Goal: Task Accomplishment & Management: Manage account settings

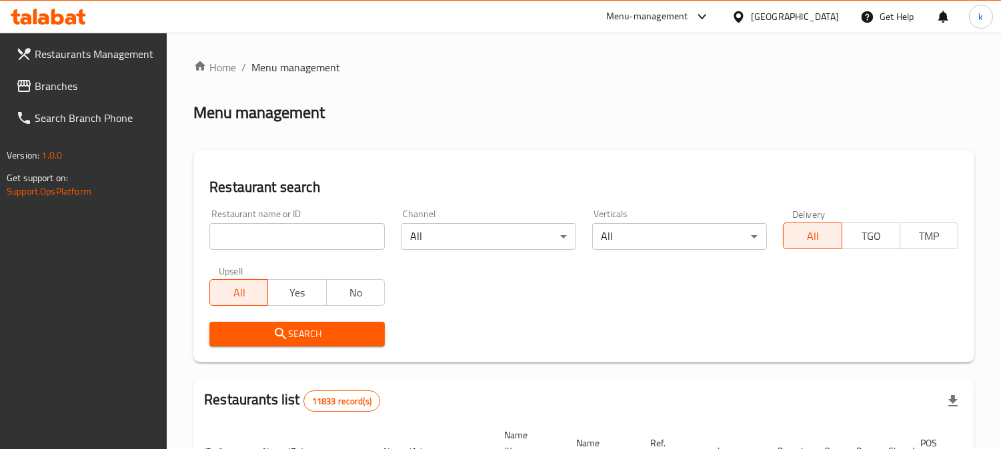
drag, startPoint x: 0, startPoint y: 0, endPoint x: 264, endPoint y: 233, distance: 352.5
click at [264, 233] on input "search" at bounding box center [296, 236] width 175 height 27
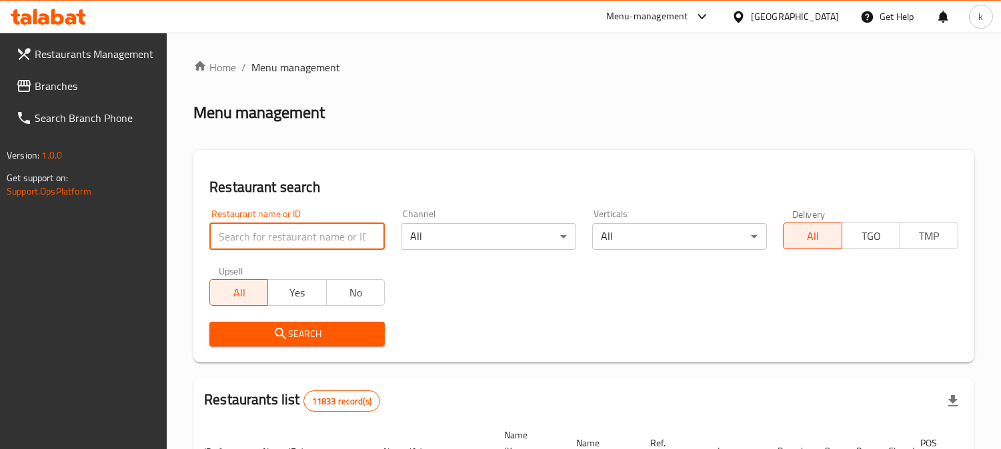
paste input "Burger Boom"
type input "Burger Boom"
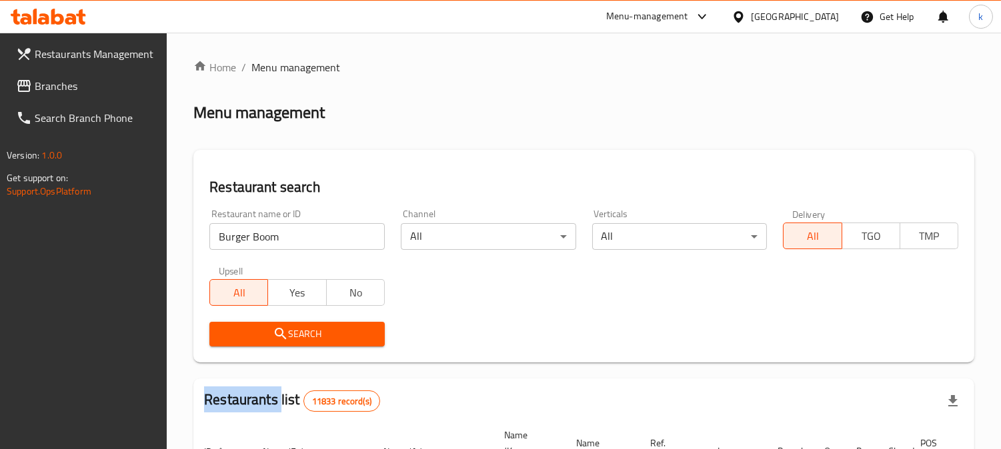
click at [235, 320] on div "Search" at bounding box center [296, 334] width 191 height 41
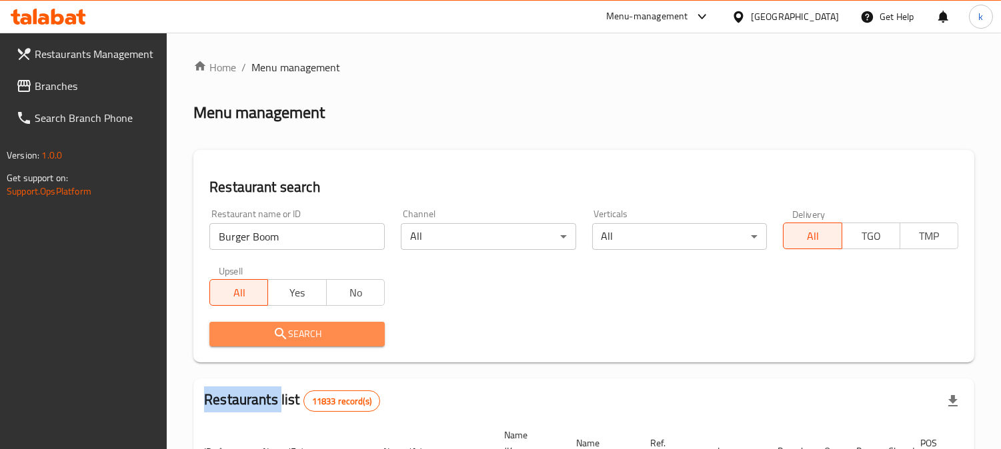
click at [252, 339] on span "Search" at bounding box center [297, 334] width 154 height 17
click at [252, 339] on div at bounding box center [500, 224] width 1001 height 449
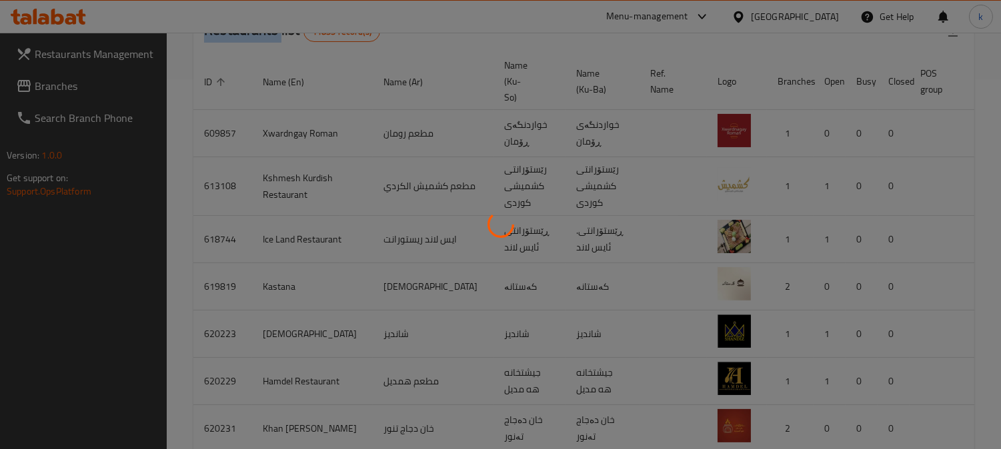
scroll to position [161, 0]
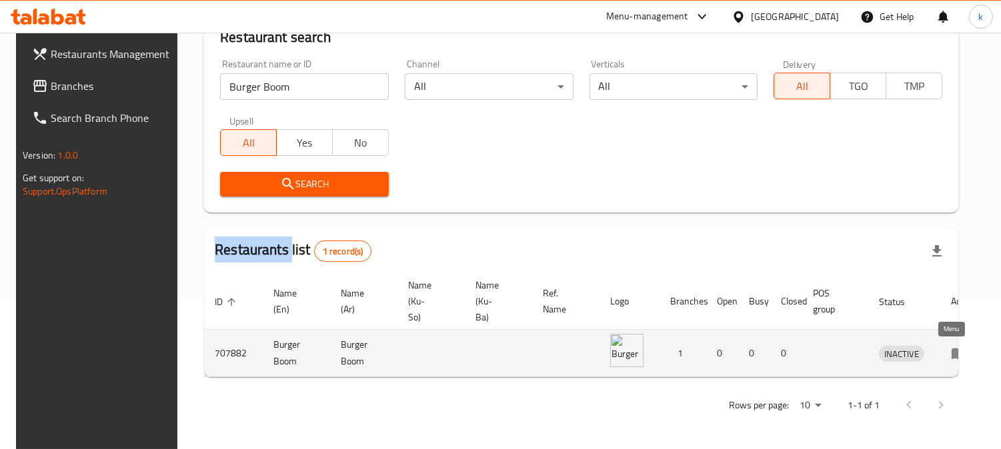
click at [952, 349] on icon "enhanced table" at bounding box center [959, 354] width 15 height 11
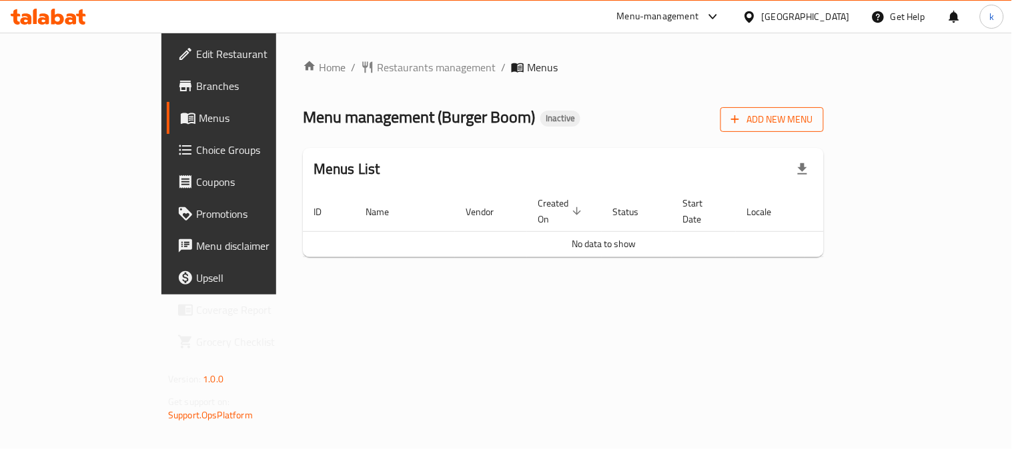
click at [824, 108] on button "Add New Menu" at bounding box center [771, 119] width 103 height 25
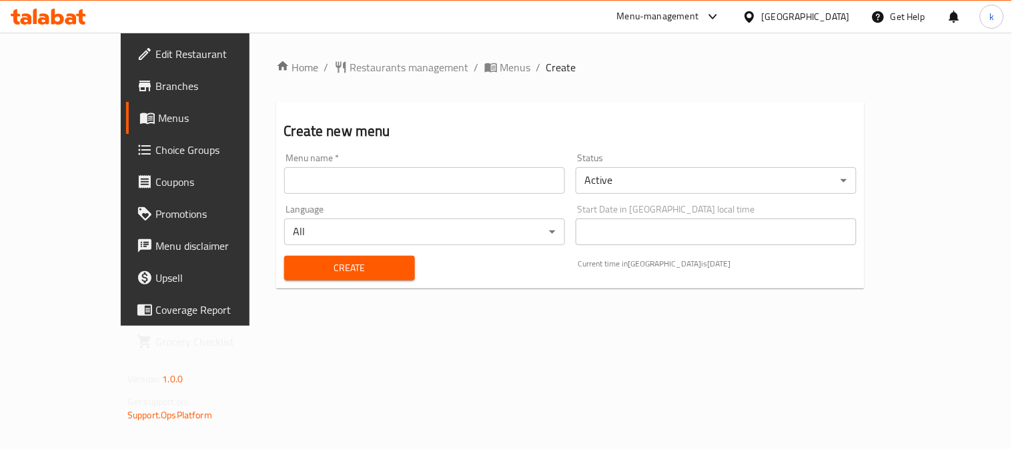
click at [335, 181] on input "text" at bounding box center [424, 180] width 281 height 27
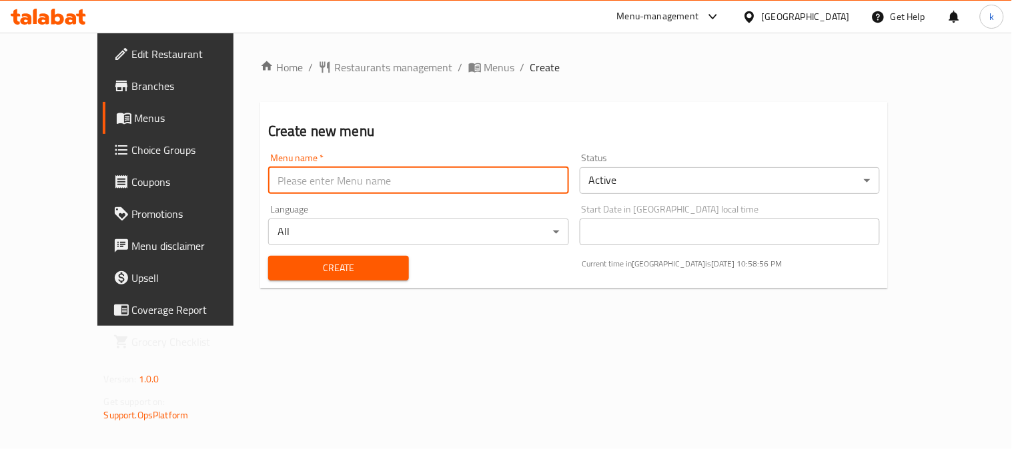
type input "menu"
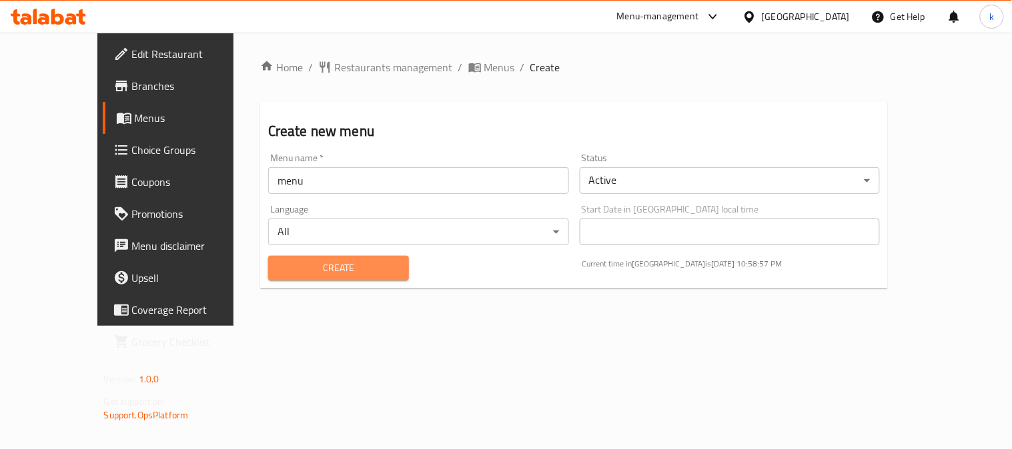
click at [307, 278] on button "Create" at bounding box center [338, 268] width 141 height 25
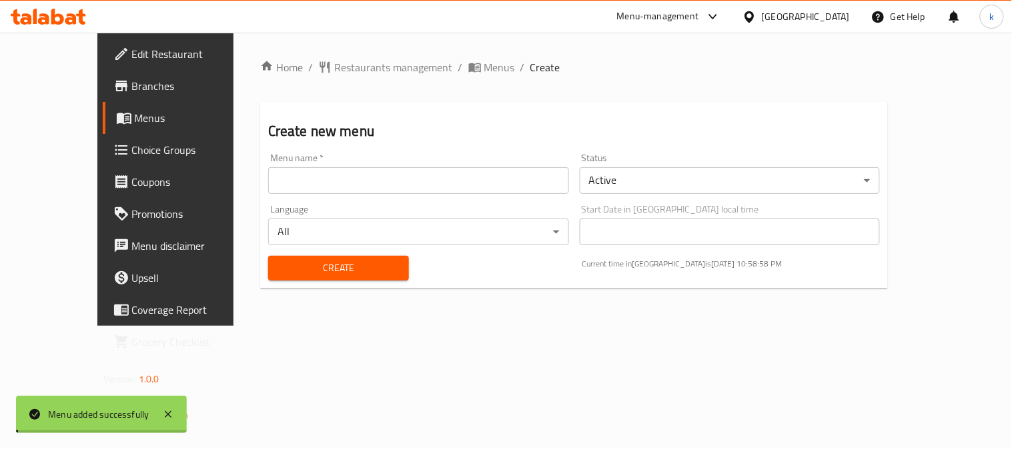
click at [484, 63] on span "Menus" at bounding box center [499, 67] width 31 height 16
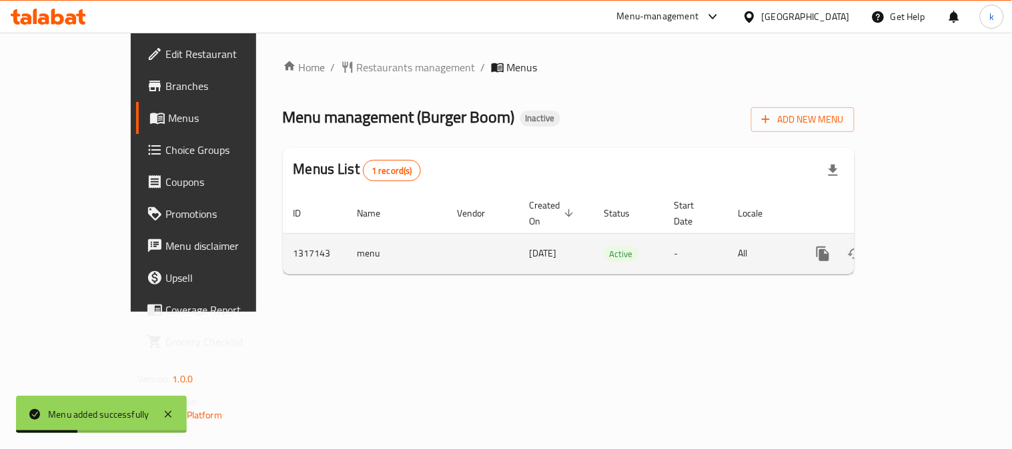
click at [347, 238] on td "menu" at bounding box center [397, 253] width 100 height 41
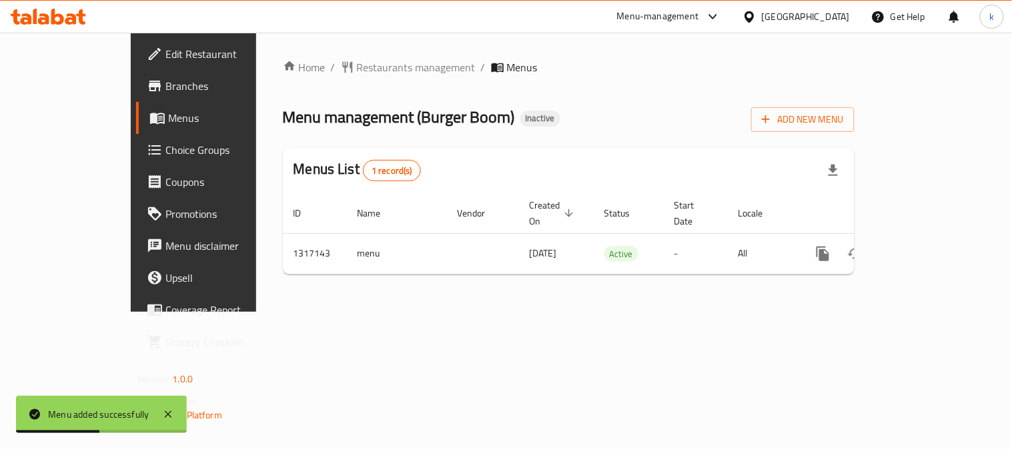
copy td "menu"
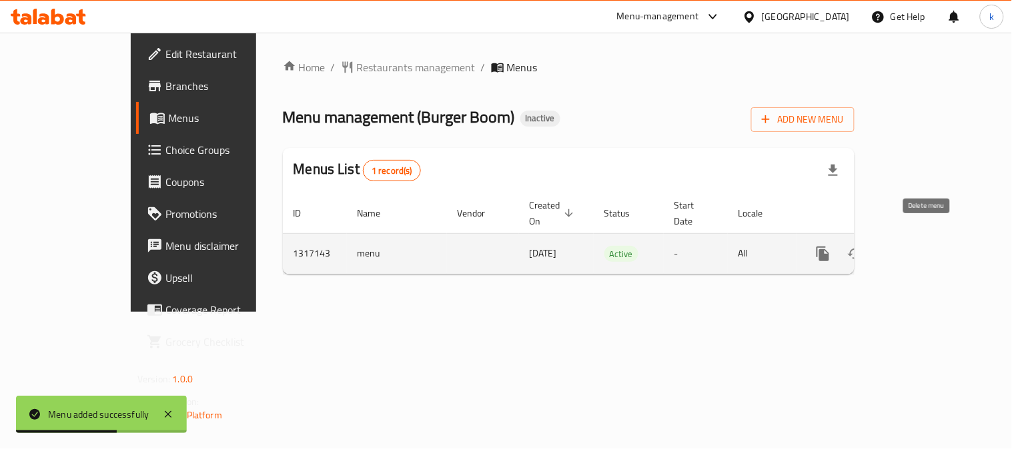
click at [895, 246] on icon "enhanced table" at bounding box center [887, 254] width 16 height 16
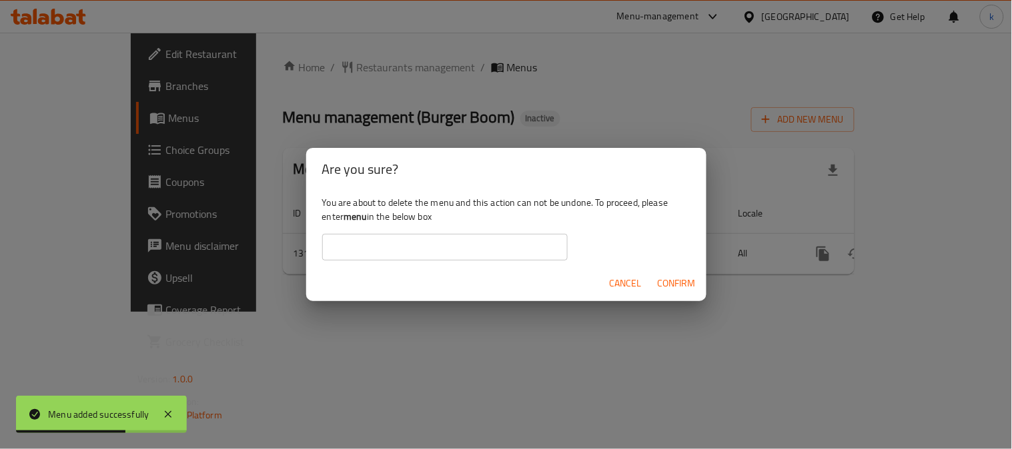
drag, startPoint x: 401, startPoint y: 251, endPoint x: 409, endPoint y: 256, distance: 9.3
click at [401, 251] on input "text" at bounding box center [444, 247] width 245 height 27
paste input "menu"
click at [670, 284] on span "Confirm" at bounding box center [677, 283] width 38 height 17
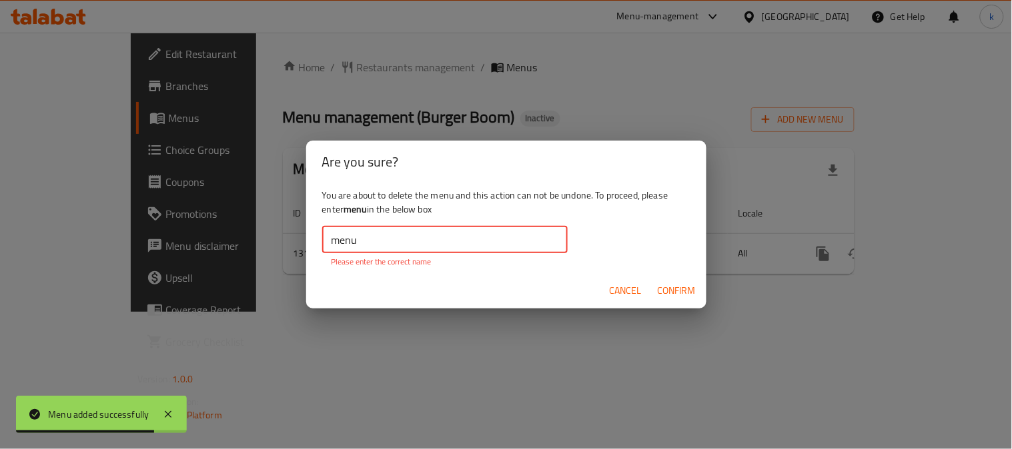
click at [402, 243] on input "menu" at bounding box center [444, 240] width 245 height 27
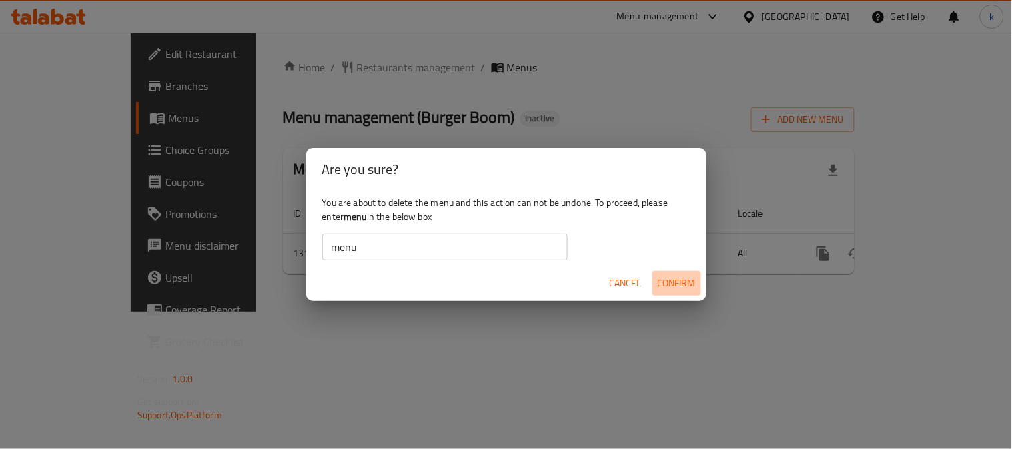
click at [674, 277] on span "Confirm" at bounding box center [677, 283] width 38 height 17
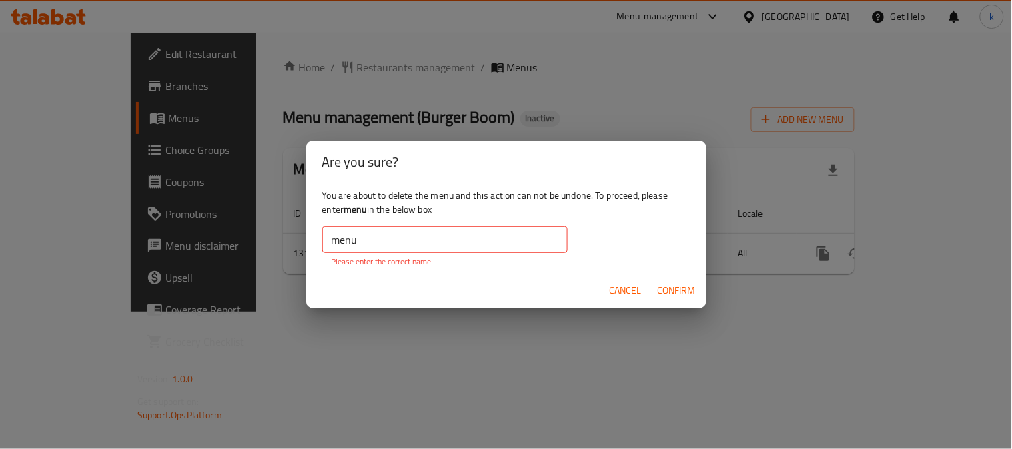
click at [409, 235] on input "menu" at bounding box center [444, 240] width 245 height 27
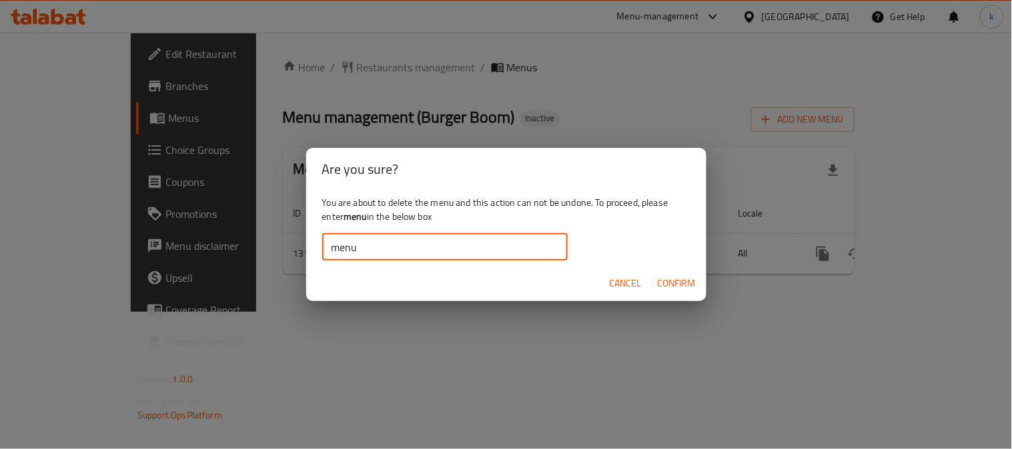
type input "menu"
click at [683, 278] on span "Confirm" at bounding box center [677, 283] width 38 height 17
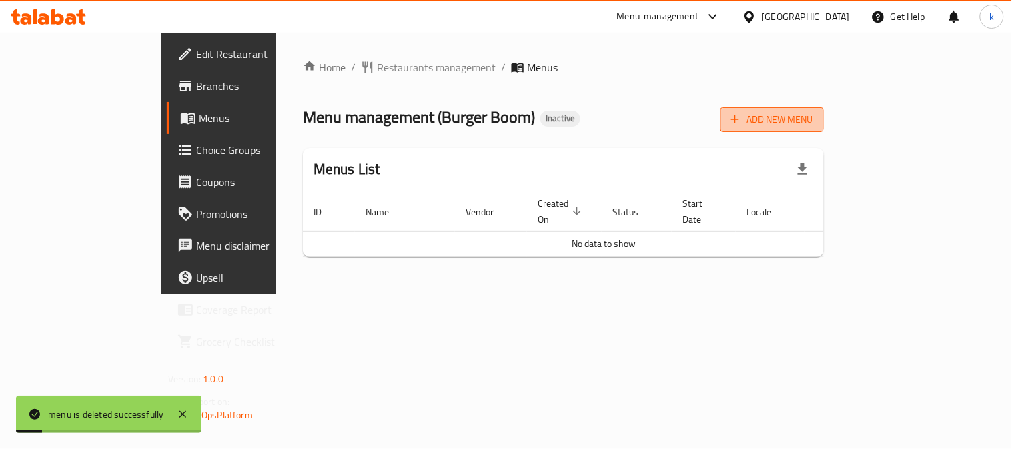
click at [813, 111] on span "Add New Menu" at bounding box center [772, 119] width 82 height 17
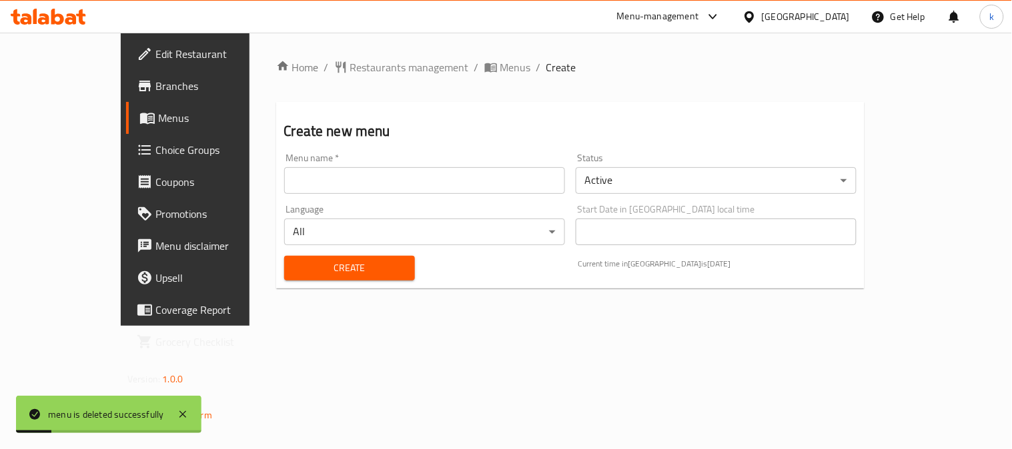
click at [299, 179] on input "text" at bounding box center [424, 180] width 281 height 27
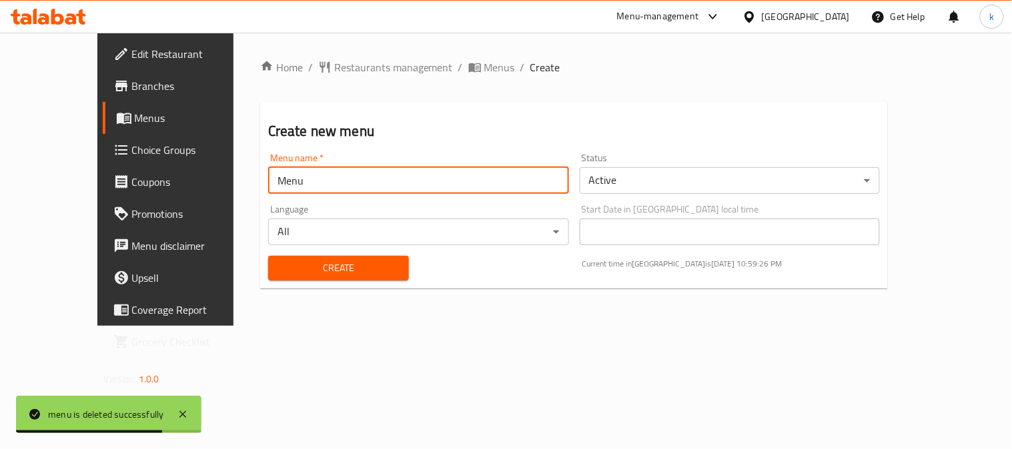
type input "Menu"
click at [279, 267] on span "Create" at bounding box center [338, 268] width 119 height 17
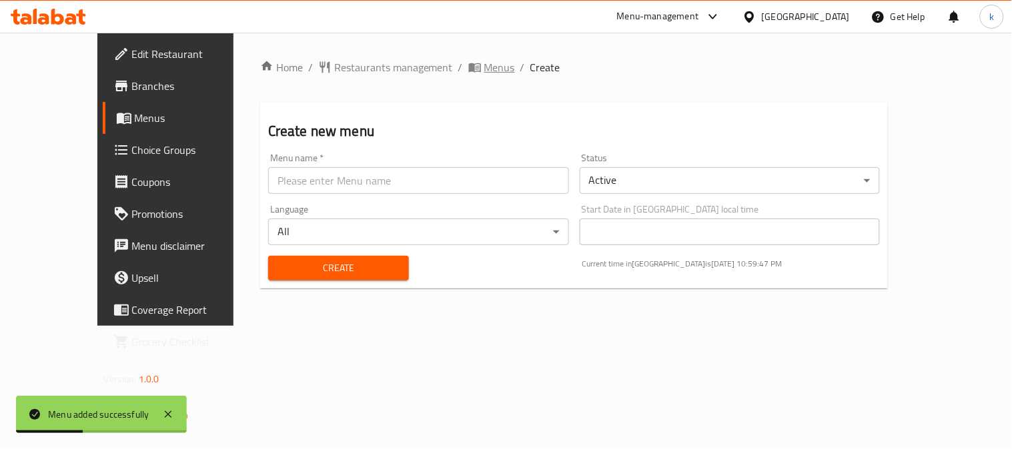
click at [484, 67] on span "Menus" at bounding box center [499, 67] width 31 height 16
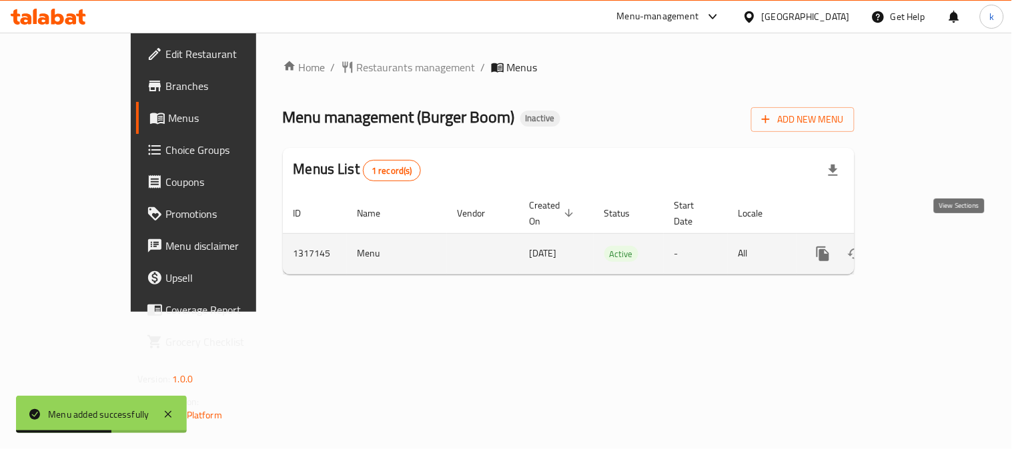
click at [935, 238] on link "enhanced table" at bounding box center [919, 254] width 32 height 32
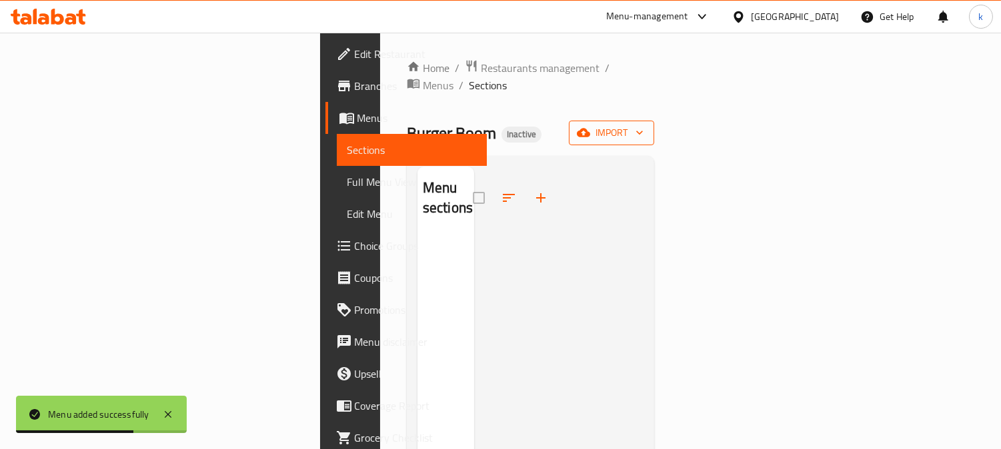
click at [644, 125] on span "import" at bounding box center [612, 133] width 64 height 17
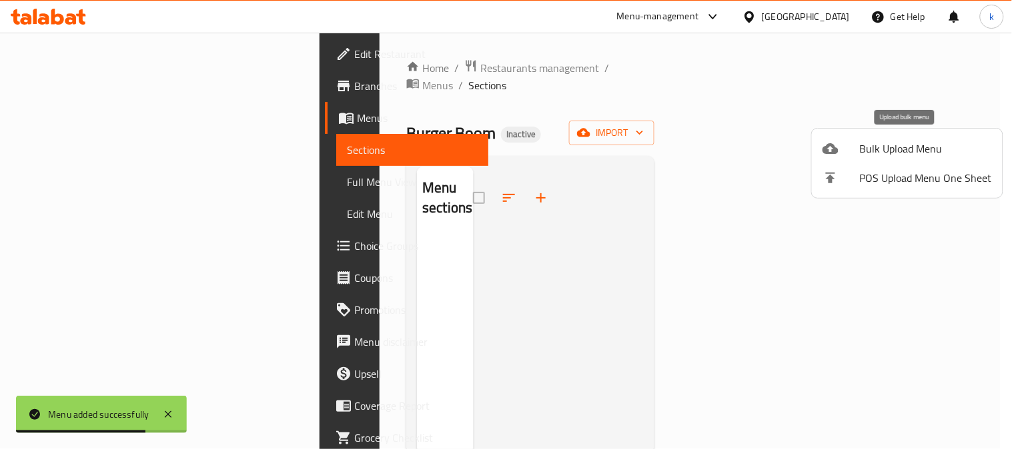
click at [883, 148] on span "Bulk Upload Menu" at bounding box center [926, 149] width 132 height 16
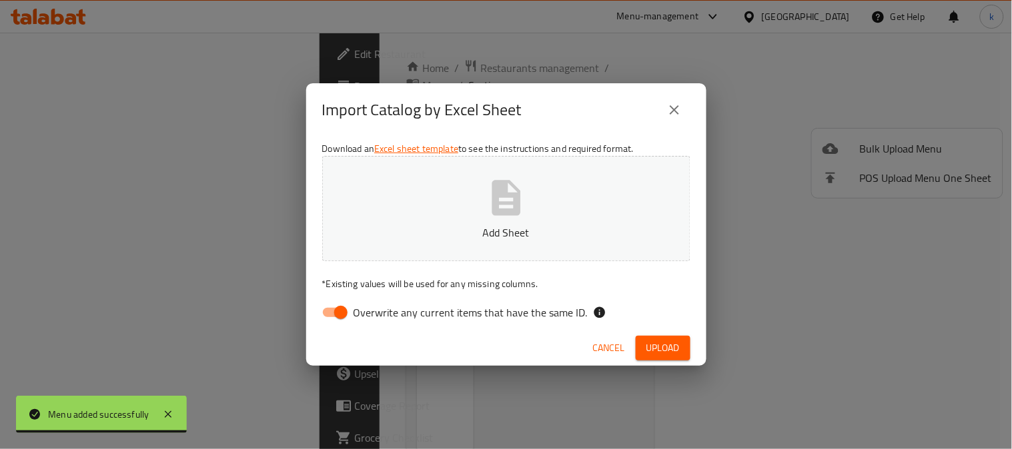
click at [331, 308] on input "Overwrite any current items that have the same ID." at bounding box center [341, 312] width 76 height 25
checkbox input "false"
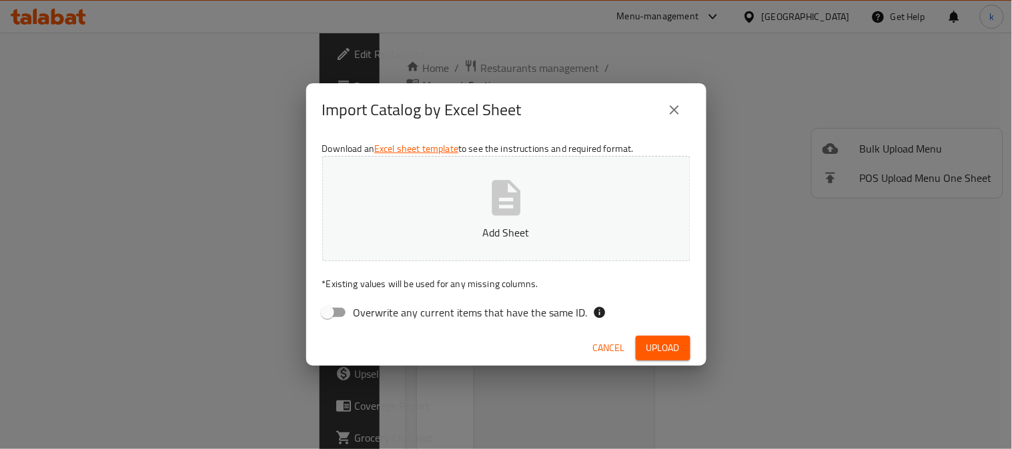
click at [427, 216] on button "Add Sheet" at bounding box center [506, 208] width 368 height 105
click at [676, 355] on span "Upload" at bounding box center [662, 348] width 33 height 17
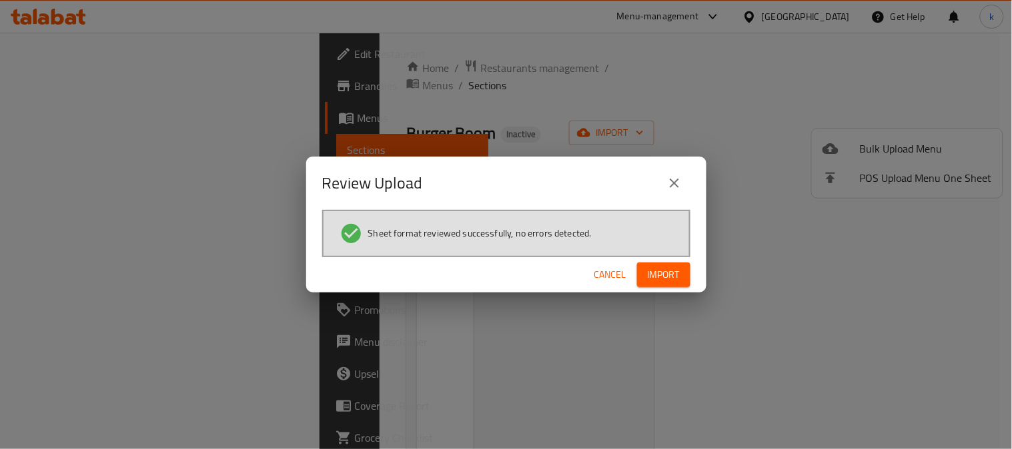
click at [659, 255] on div "Sheet format reviewed successfully, no errors detected." at bounding box center [506, 233] width 368 height 47
click at [668, 268] on span "Import" at bounding box center [664, 275] width 32 height 17
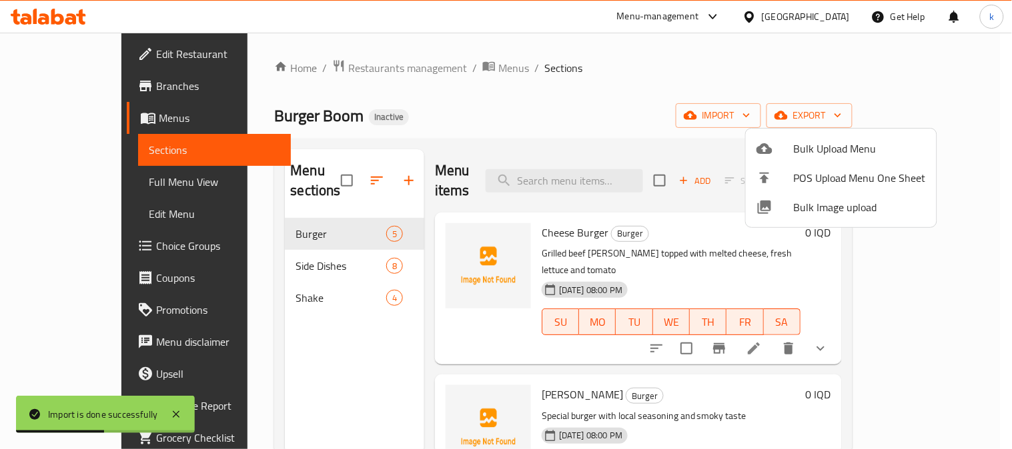
click at [442, 211] on div at bounding box center [506, 224] width 1012 height 449
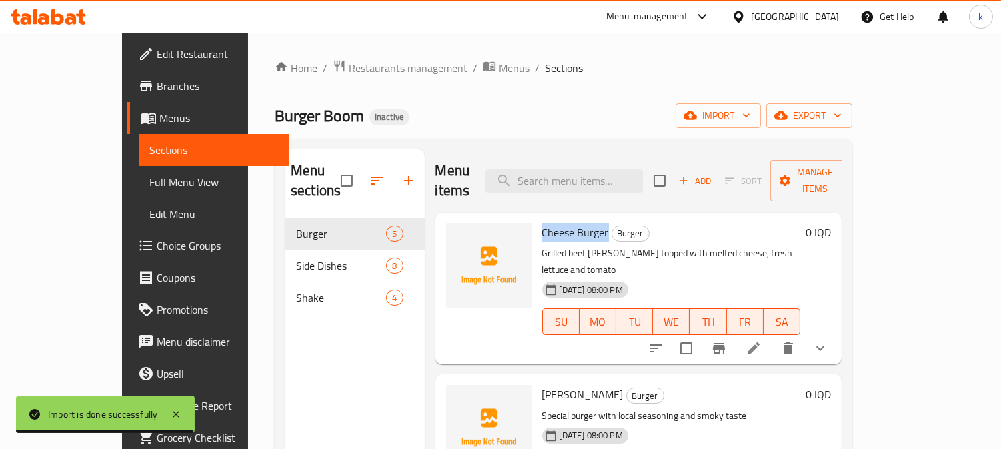
drag, startPoint x: 512, startPoint y: 214, endPoint x: 575, endPoint y: 215, distance: 63.4
click at [575, 223] on span "Cheese Burger" at bounding box center [575, 233] width 67 height 20
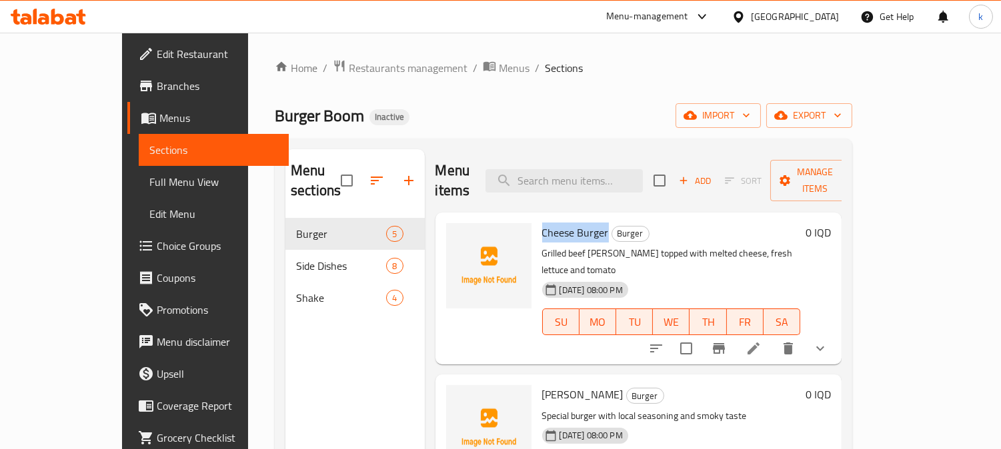
copy span "Cheese Burger"
click at [458, 235] on icon "upload picture" at bounding box center [464, 241] width 13 height 12
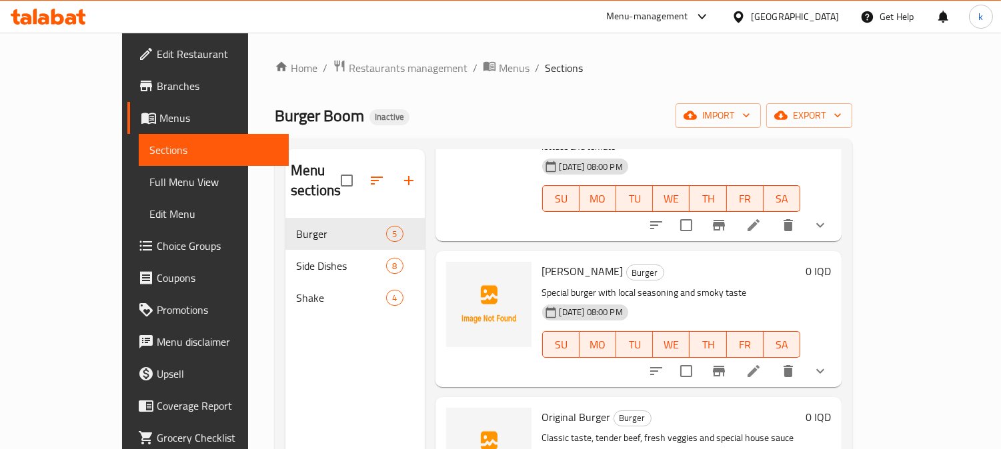
click at [542, 261] on span "Suli Burger" at bounding box center [582, 271] width 81 height 20
copy h6 "Suli Burger"
click at [458, 274] on icon "upload picture" at bounding box center [464, 280] width 13 height 12
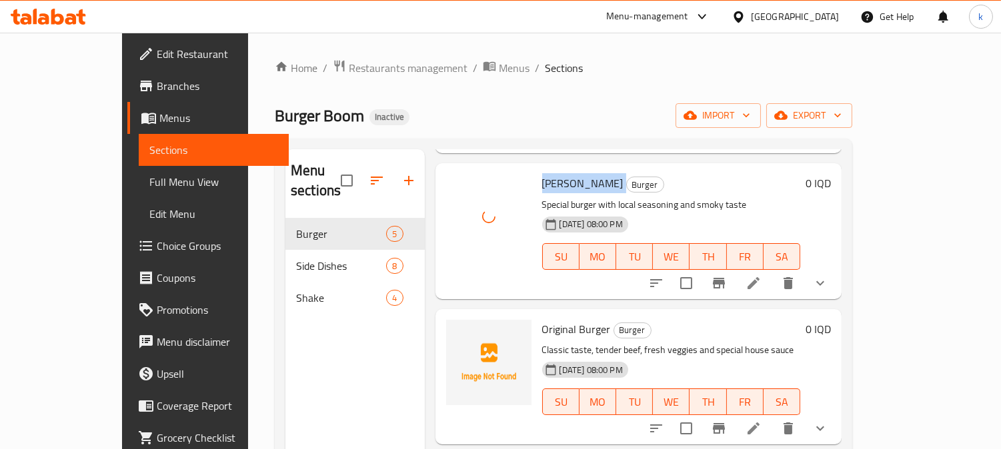
scroll to position [247, 0]
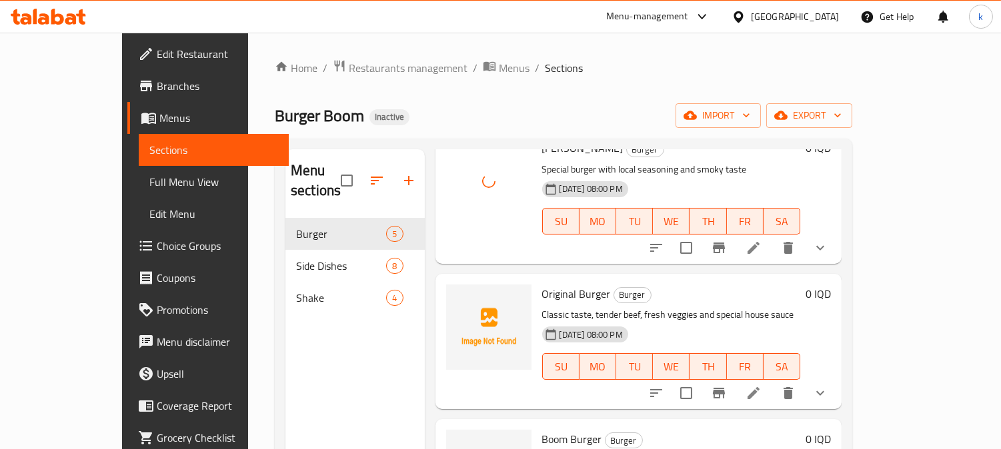
click at [542, 284] on span "Original Burger" at bounding box center [576, 294] width 69 height 20
copy h6 "Original Burger"
click at [457, 295] on icon "upload picture" at bounding box center [465, 303] width 16 height 16
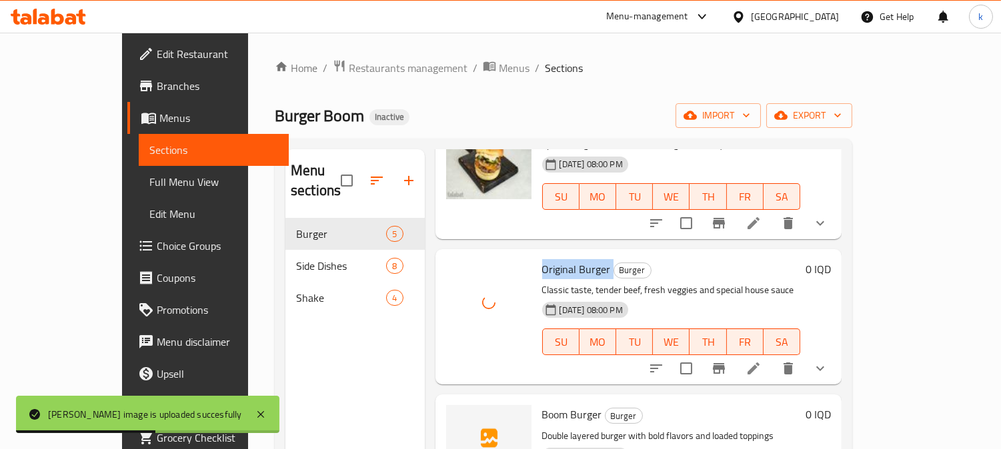
scroll to position [291, 0]
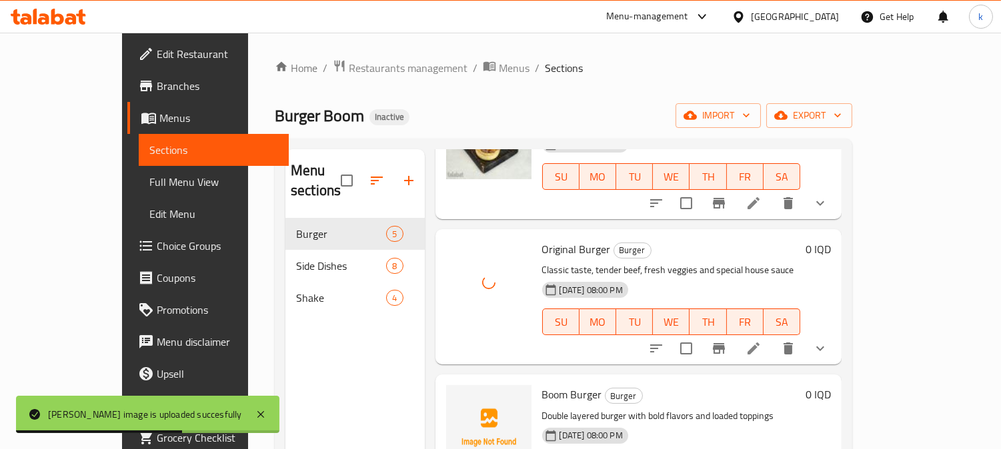
click at [542, 385] on span "Boom Burger" at bounding box center [572, 395] width 60 height 20
copy h6 "Boom Burger"
click at [462, 402] on circle "upload picture" at bounding box center [464, 404] width 4 height 4
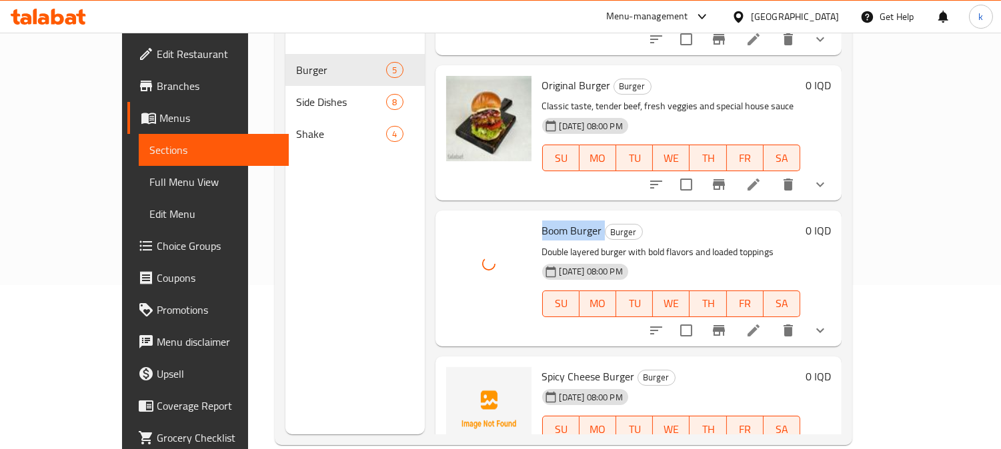
scroll to position [187, 0]
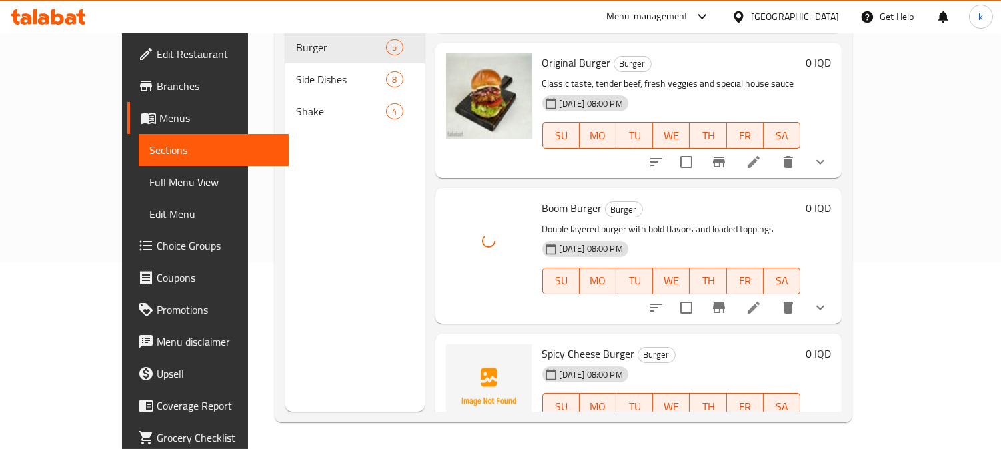
click at [560, 344] on span "Spicy Cheese Burger" at bounding box center [588, 354] width 93 height 20
copy h6 "Spicy Cheese Burger"
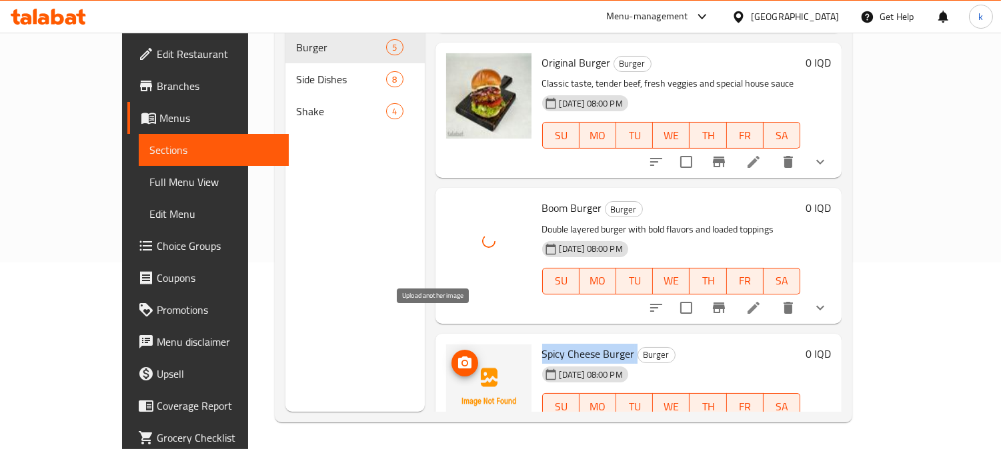
click at [457, 355] on icon "upload picture" at bounding box center [465, 363] width 16 height 16
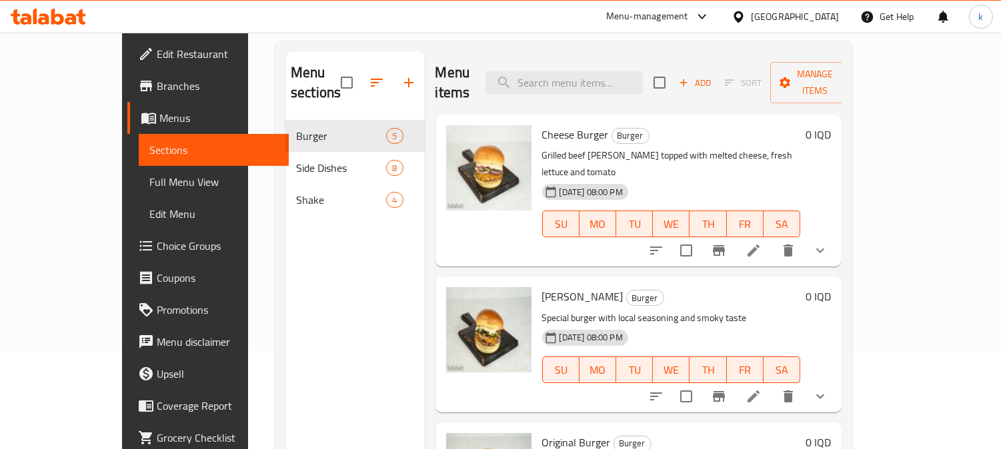
scroll to position [63, 0]
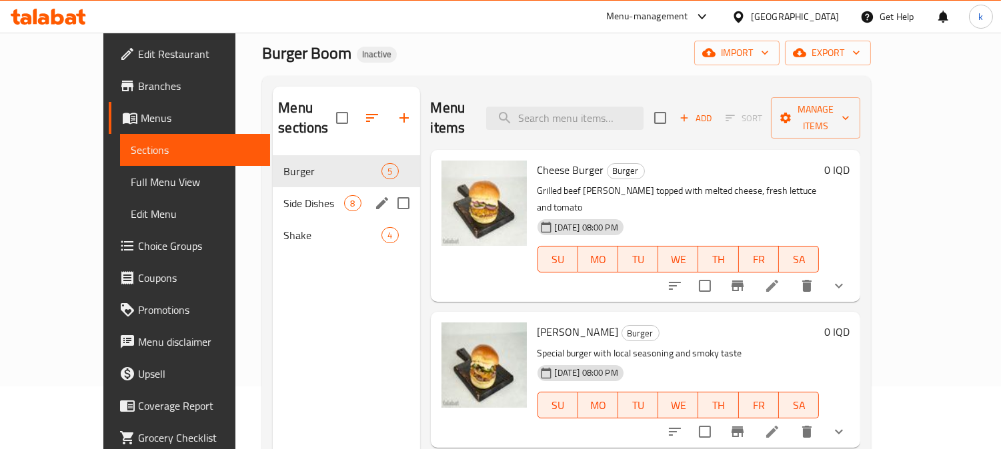
click at [283, 195] on span "Side Dishes" at bounding box center [313, 203] width 61 height 16
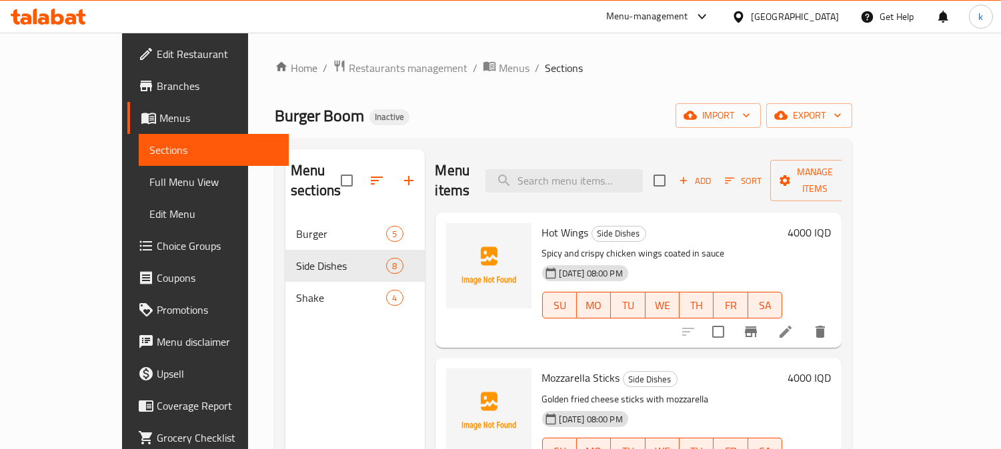
click at [542, 223] on span "Hot Wings" at bounding box center [565, 233] width 47 height 20
click at [543, 223] on span "Hot Wings" at bounding box center [565, 233] width 47 height 20
copy h6 "Hot Wings"
click at [458, 235] on icon "upload picture" at bounding box center [464, 241] width 13 height 12
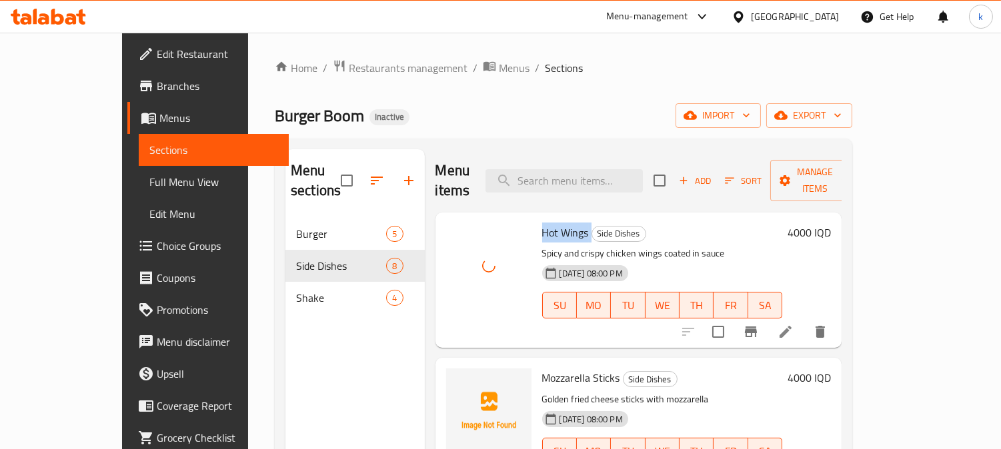
scroll to position [123, 0]
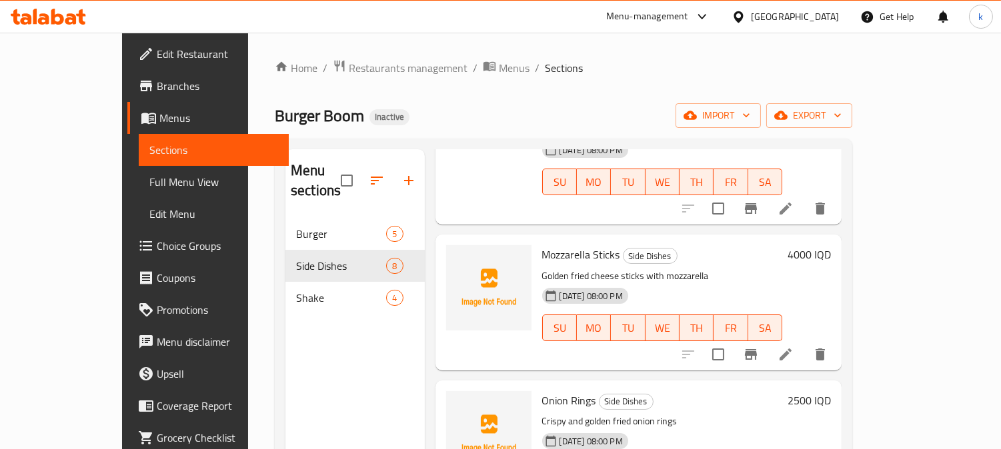
click at [542, 245] on span "Mozzarella Sticks" at bounding box center [581, 255] width 78 height 20
copy h6 "Mozzarella Sticks"
click at [457, 256] on icon "upload picture" at bounding box center [465, 264] width 16 height 16
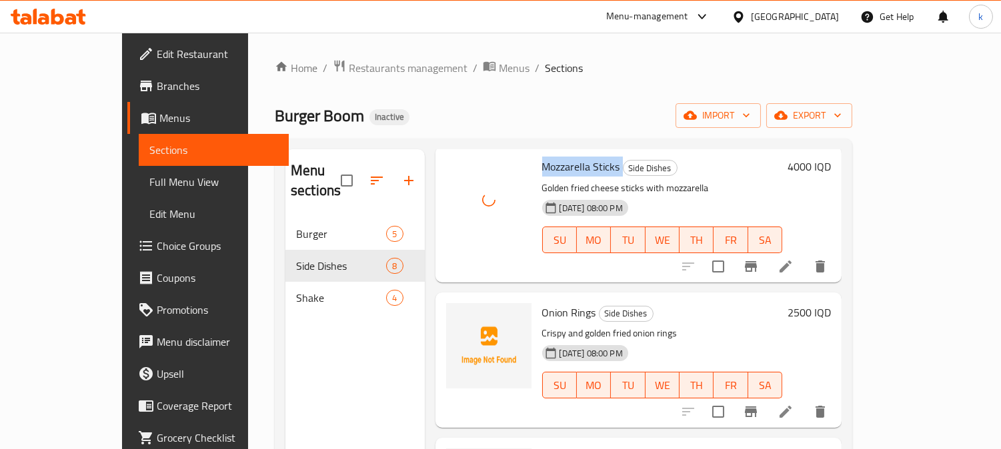
scroll to position [247, 0]
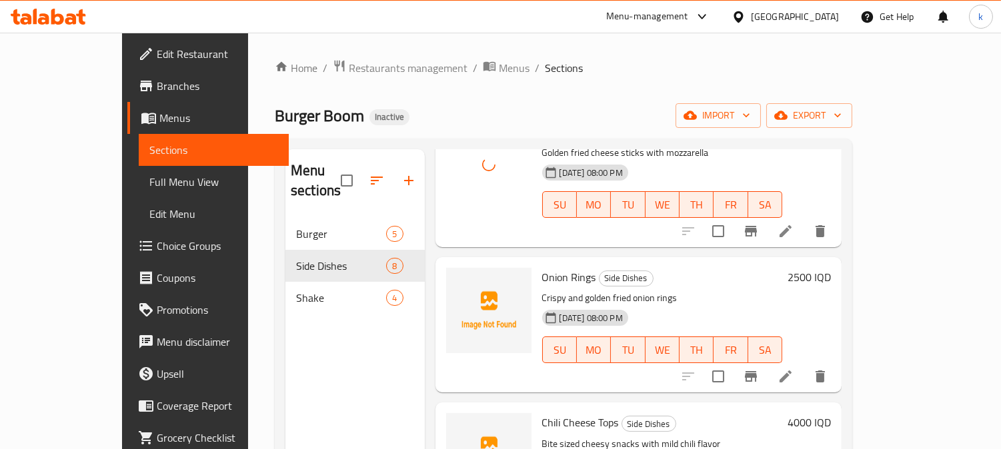
click at [542, 267] on span "Onion Rings" at bounding box center [569, 277] width 54 height 20
copy h6 "Onion Rings"
click at [458, 280] on icon "upload picture" at bounding box center [464, 286] width 13 height 12
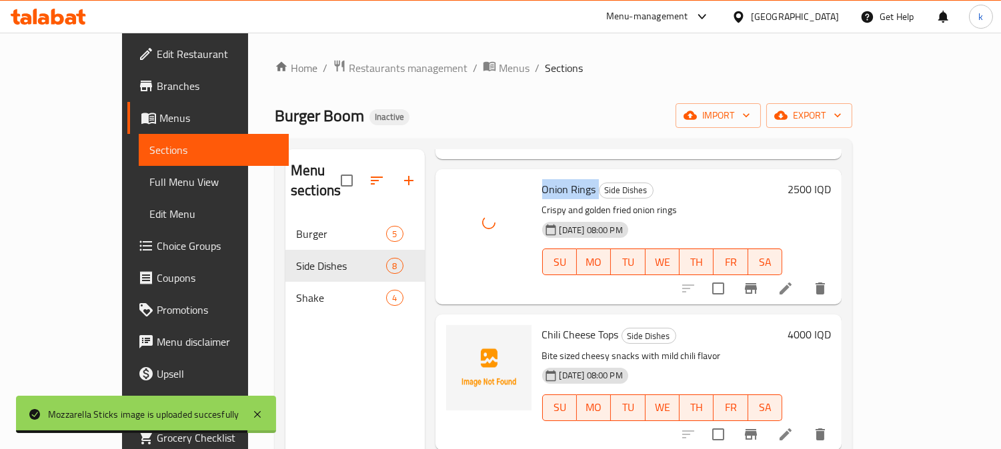
scroll to position [370, 0]
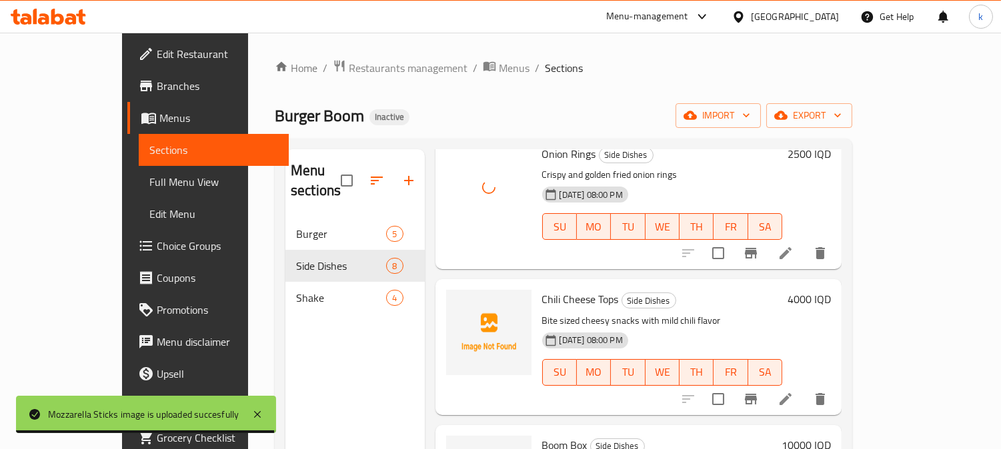
click at [542, 289] on span "Chili Cheese Tops" at bounding box center [580, 299] width 77 height 20
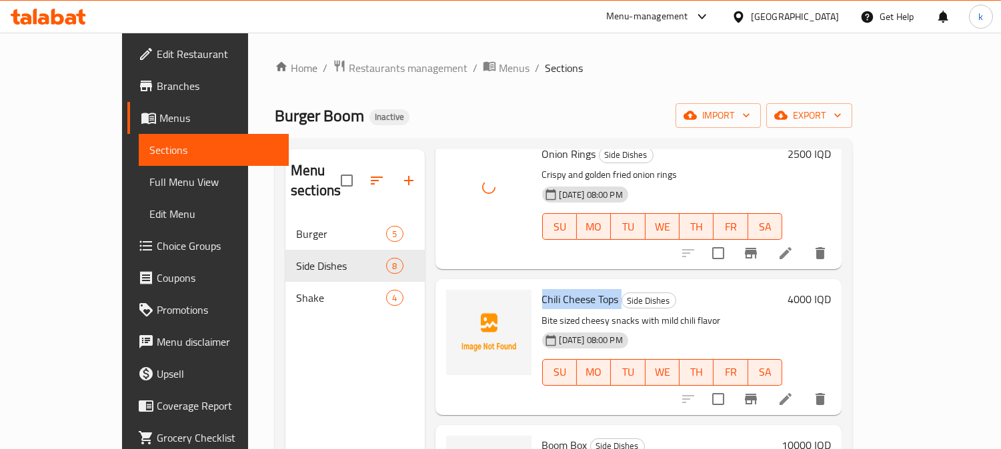
click at [542, 289] on span "Chili Cheese Tops" at bounding box center [580, 299] width 77 height 20
copy h6 "Chili Cheese Tops"
click at [446, 290] on img at bounding box center [488, 332] width 85 height 85
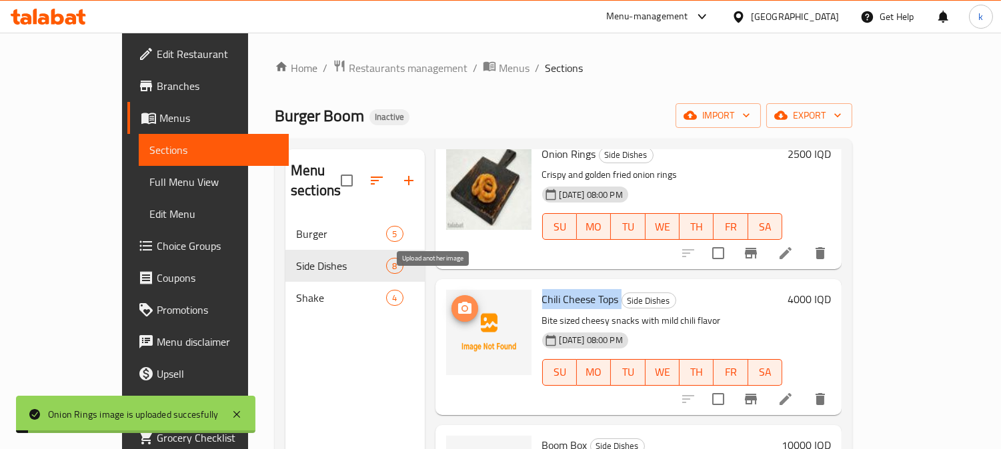
click at [451, 301] on span "upload picture" at bounding box center [464, 309] width 27 height 16
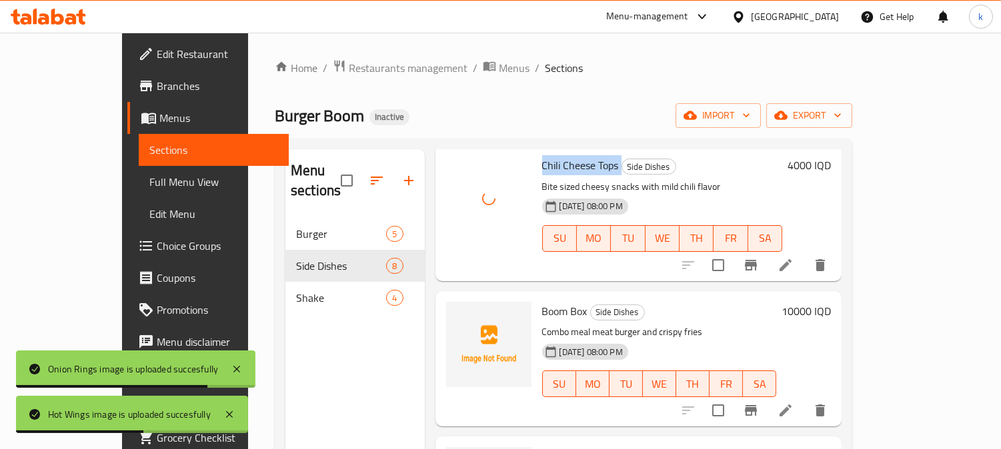
scroll to position [617, 0]
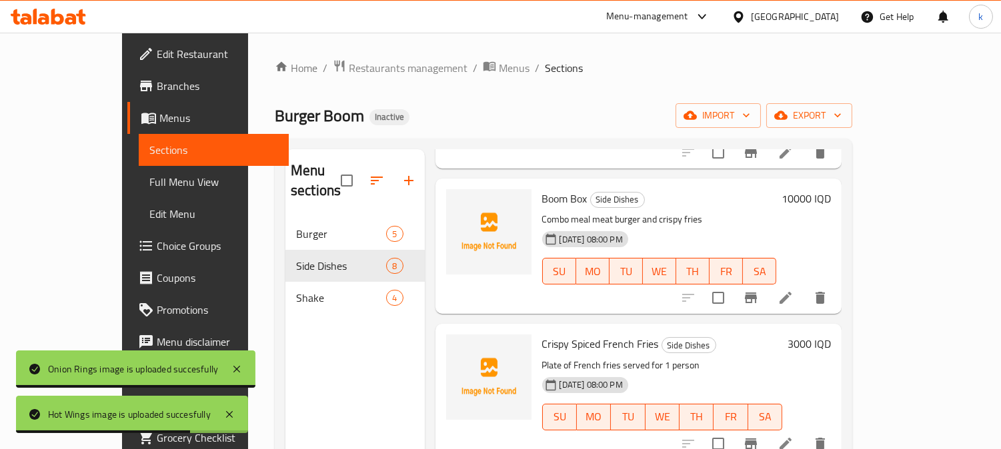
click at [542, 189] on span "Boom Box" at bounding box center [564, 199] width 45 height 20
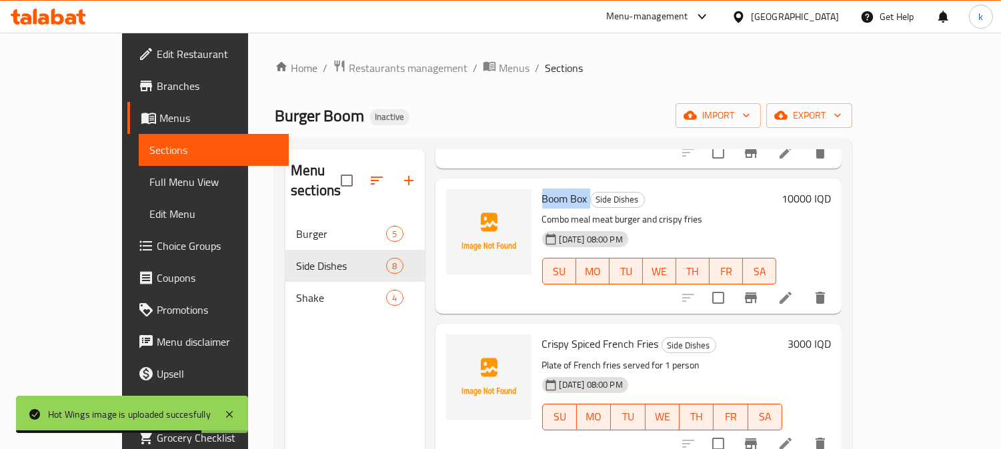
click at [542, 189] on span "Boom Box" at bounding box center [564, 199] width 45 height 20
click at [458, 201] on icon "upload picture" at bounding box center [464, 207] width 13 height 12
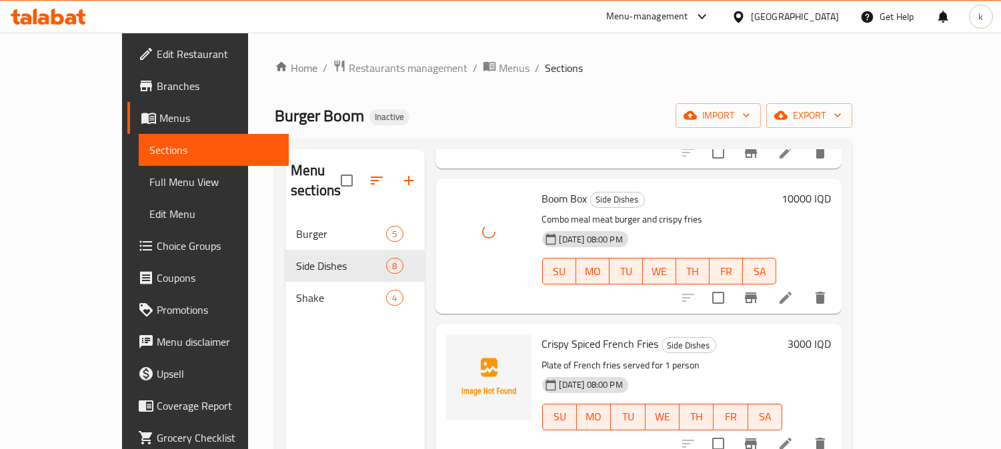
click at [542, 334] on span "Crispy Spiced French Fries" at bounding box center [600, 344] width 117 height 20
click at [458, 347] on icon "upload picture" at bounding box center [464, 353] width 13 height 12
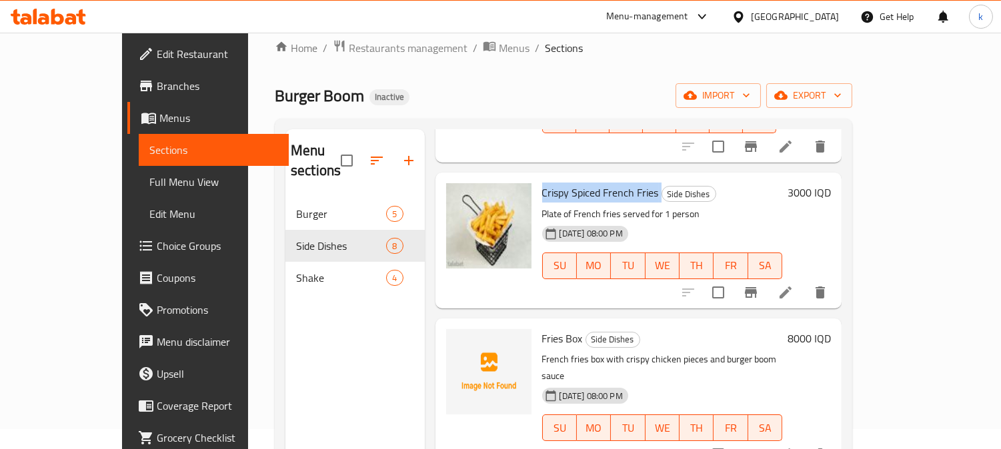
scroll to position [123, 0]
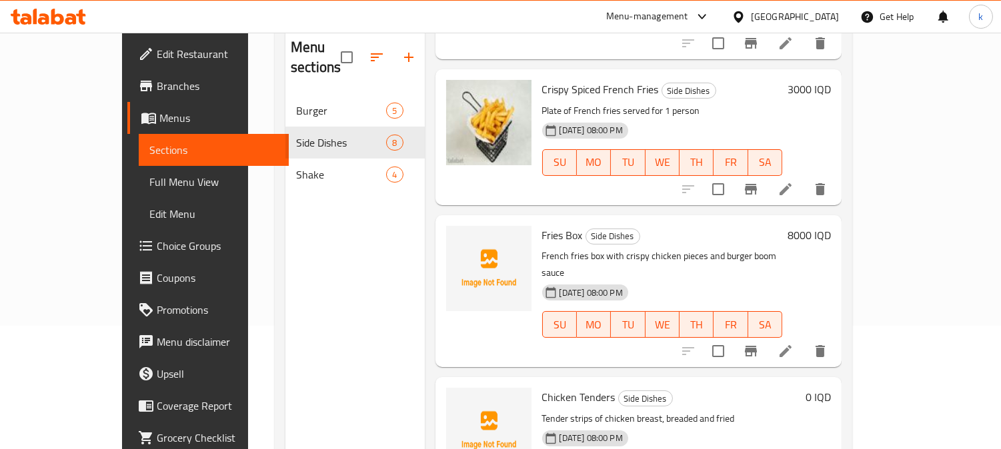
click at [542, 225] on span "Fries Box" at bounding box center [562, 235] width 41 height 20
click at [458, 238] on icon "upload picture" at bounding box center [464, 244] width 13 height 12
click at [542, 387] on span "Chicken Tenders" at bounding box center [578, 397] width 73 height 20
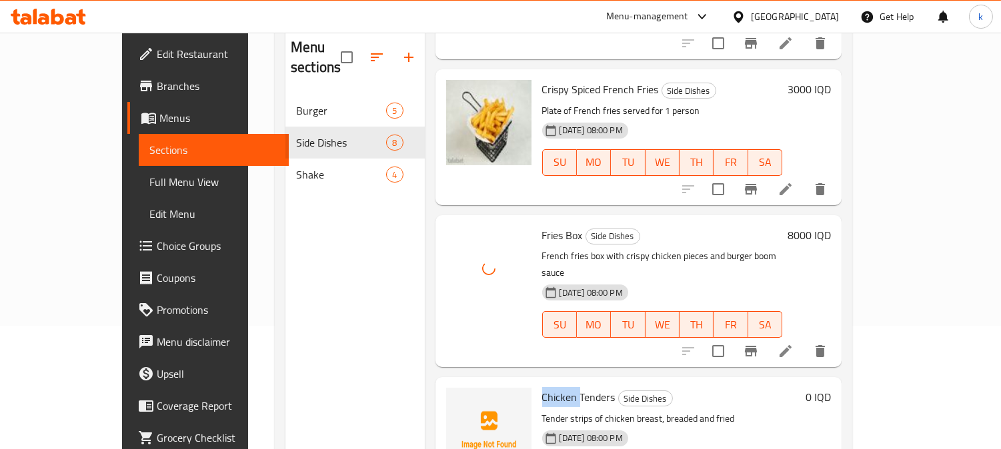
click at [542, 387] on span "Chicken Tenders" at bounding box center [578, 397] width 73 height 20
click at [449, 388] on img at bounding box center [488, 430] width 85 height 85
click at [458, 400] on icon "upload picture" at bounding box center [464, 406] width 13 height 12
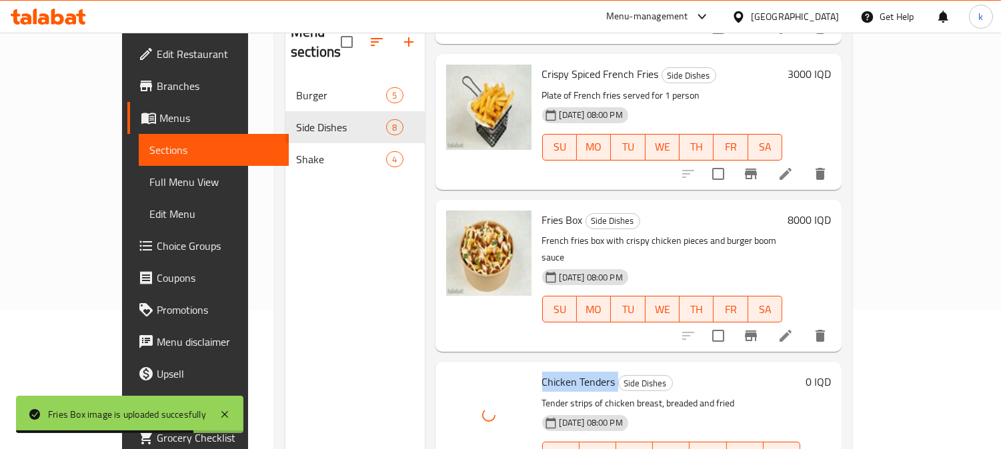
scroll to position [187, 0]
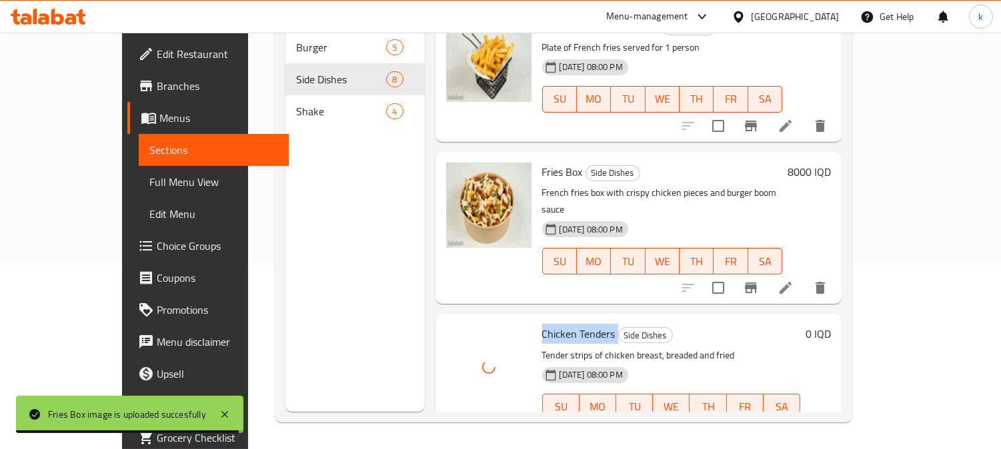
click at [828, 426] on icon "show more" at bounding box center [820, 434] width 16 height 16
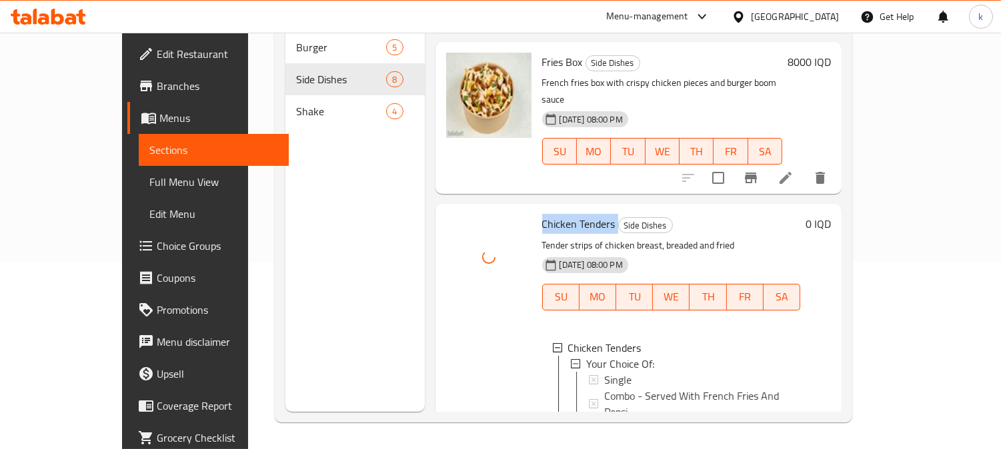
scroll to position [861, 0]
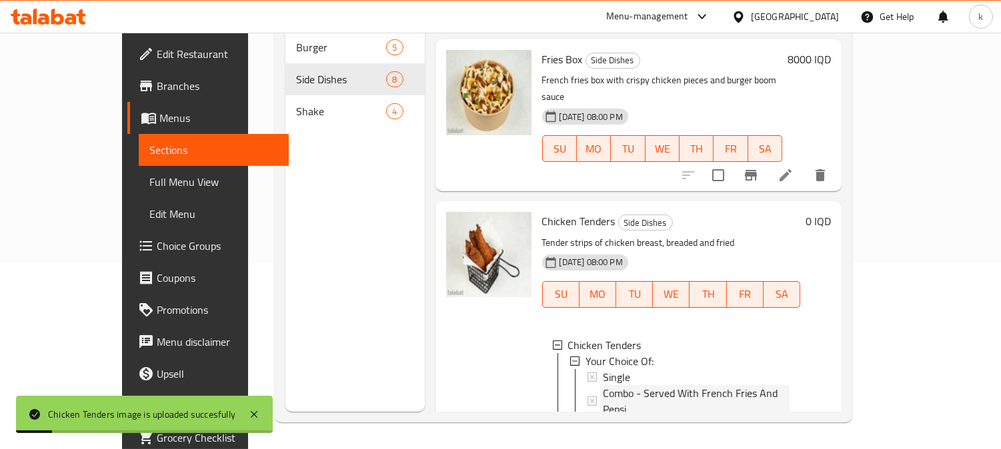
click at [662, 385] on span "Combo - Served With French Fries And Pepsi" at bounding box center [696, 401] width 187 height 32
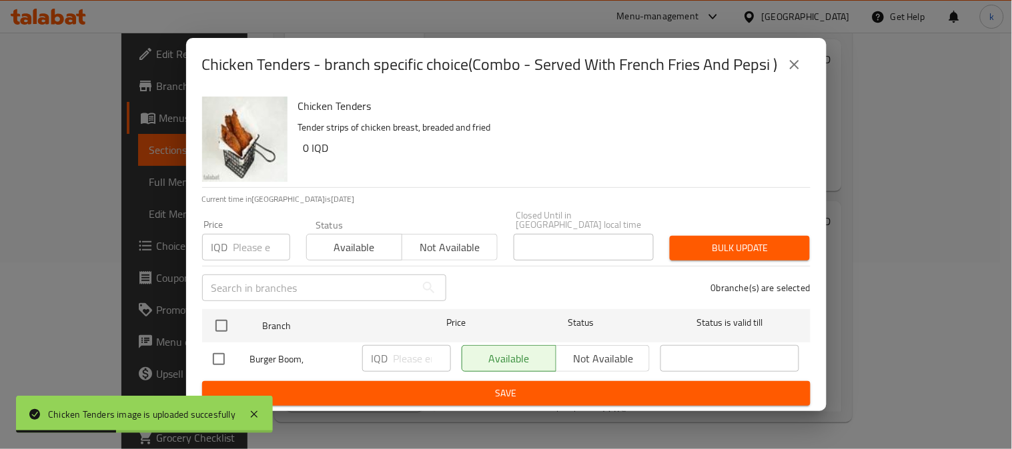
click at [776, 75] on h2 "Chicken Tenders - branch specific choice(Combo - Served With French Fries And P…" at bounding box center [490, 64] width 576 height 21
click at [782, 75] on button "close" at bounding box center [794, 65] width 32 height 32
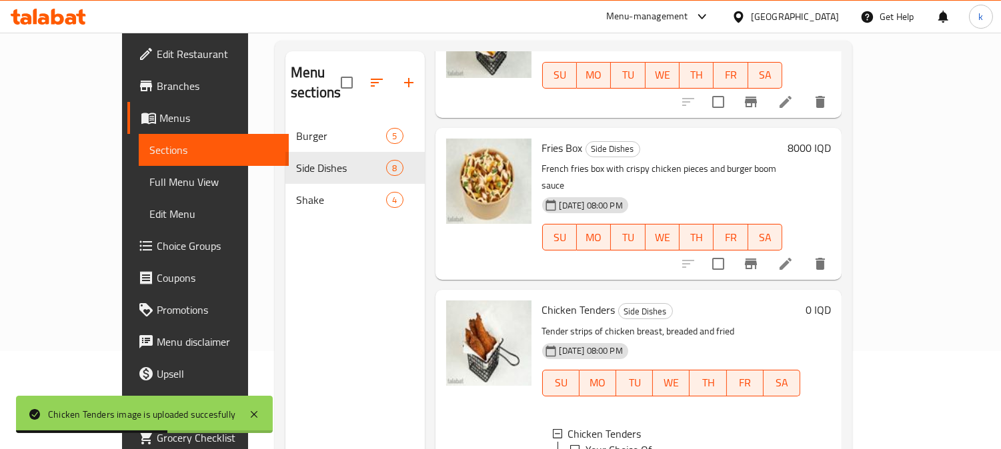
scroll to position [63, 0]
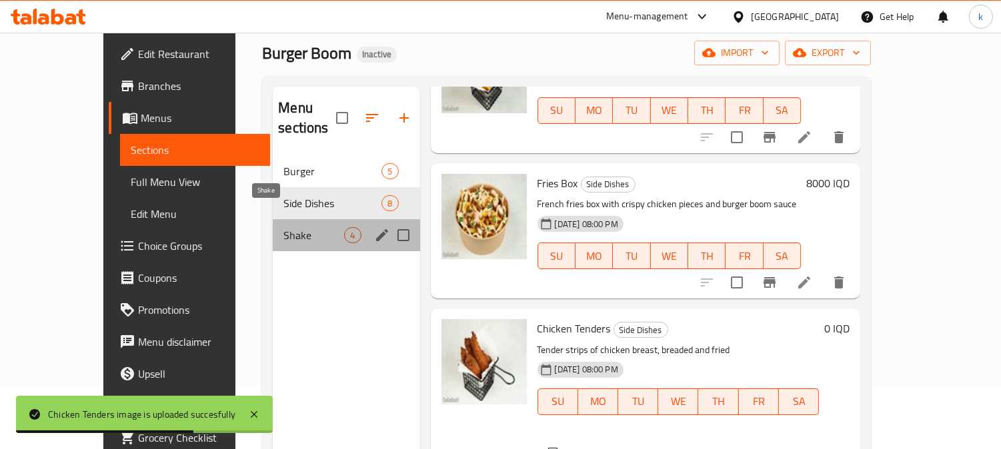
click at [283, 227] on span "Shake" at bounding box center [313, 235] width 61 height 16
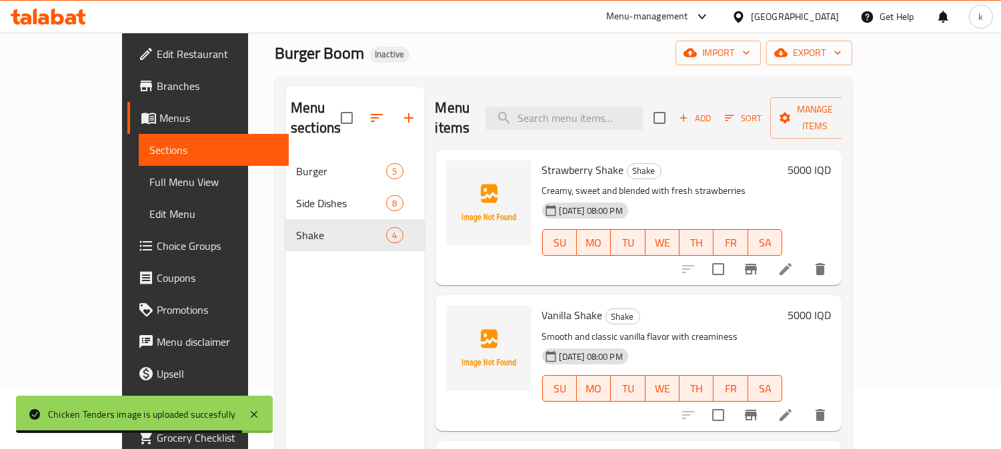
click at [542, 160] on span "Strawberry Shake" at bounding box center [583, 170] width 82 height 20
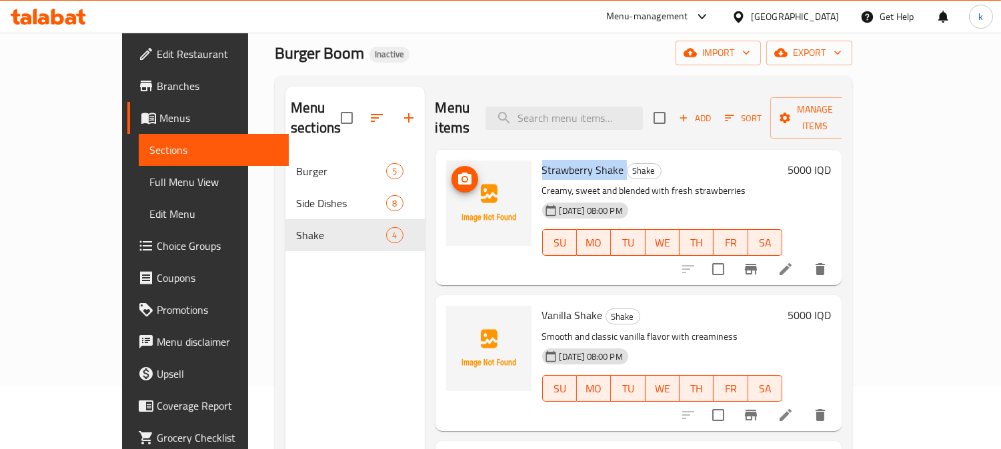
click at [457, 171] on icon "upload picture" at bounding box center [465, 179] width 16 height 16
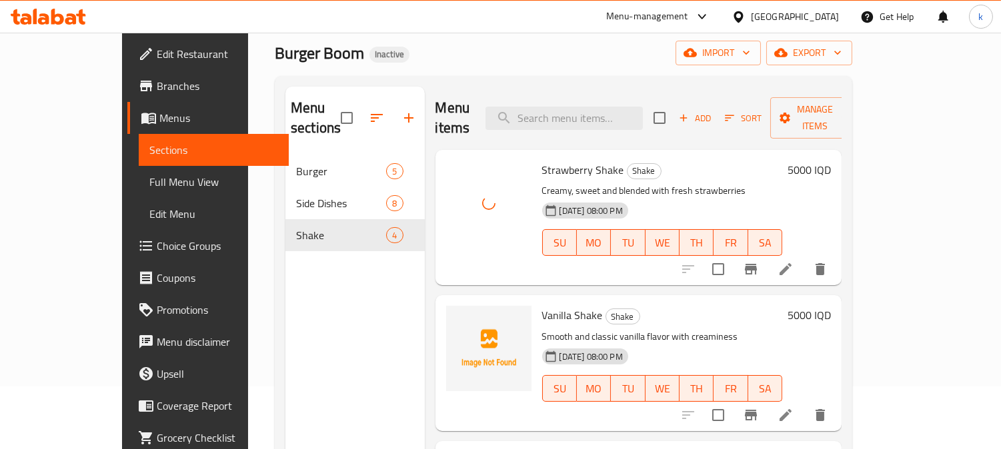
click at [561, 305] on span "Vanilla Shake" at bounding box center [572, 315] width 61 height 20
click at [458, 318] on icon "upload picture" at bounding box center [464, 324] width 13 height 12
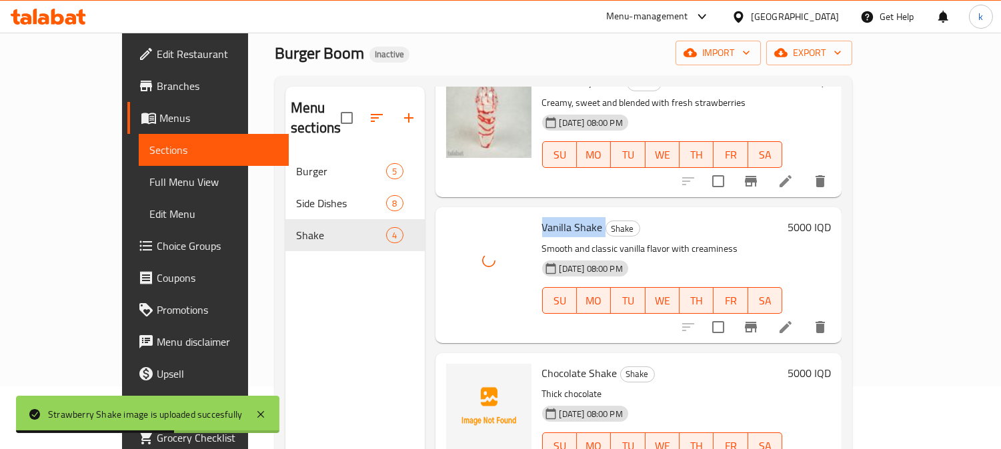
scroll to position [123, 0]
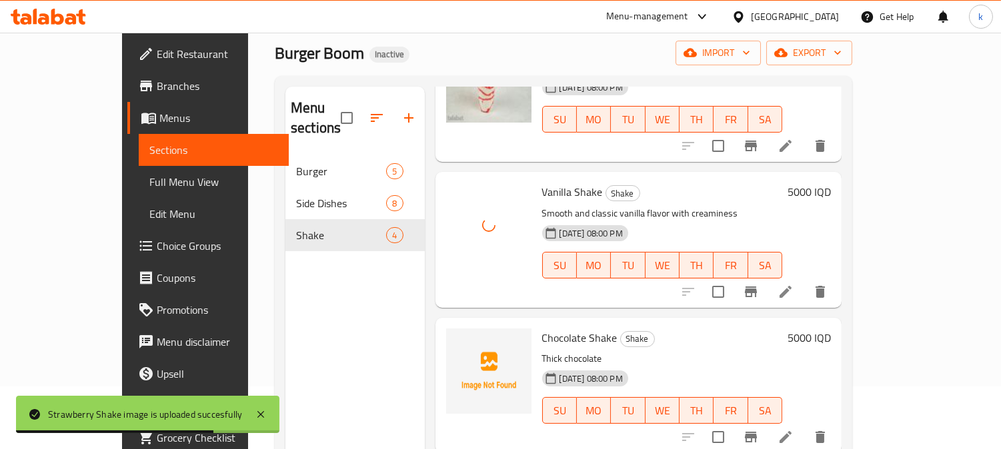
click at [542, 328] on span "Chocolate Shake" at bounding box center [579, 338] width 75 height 20
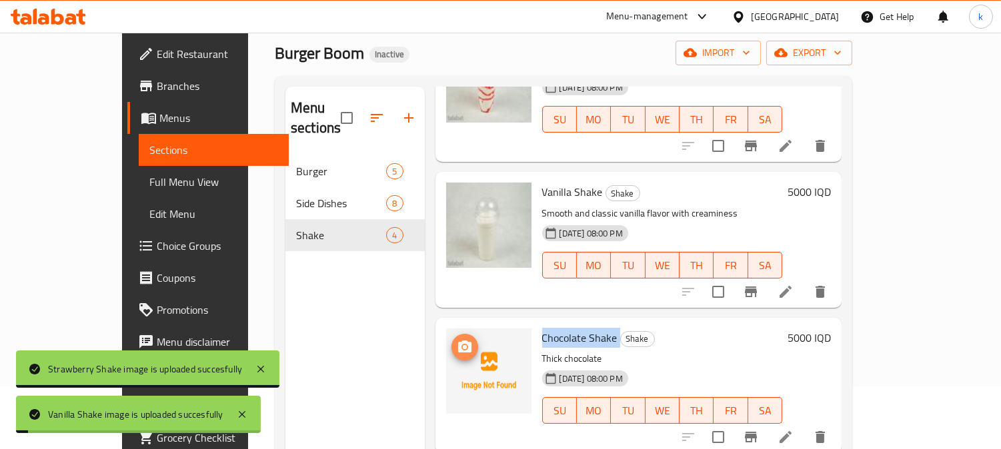
click at [458, 341] on icon "upload picture" at bounding box center [464, 347] width 13 height 12
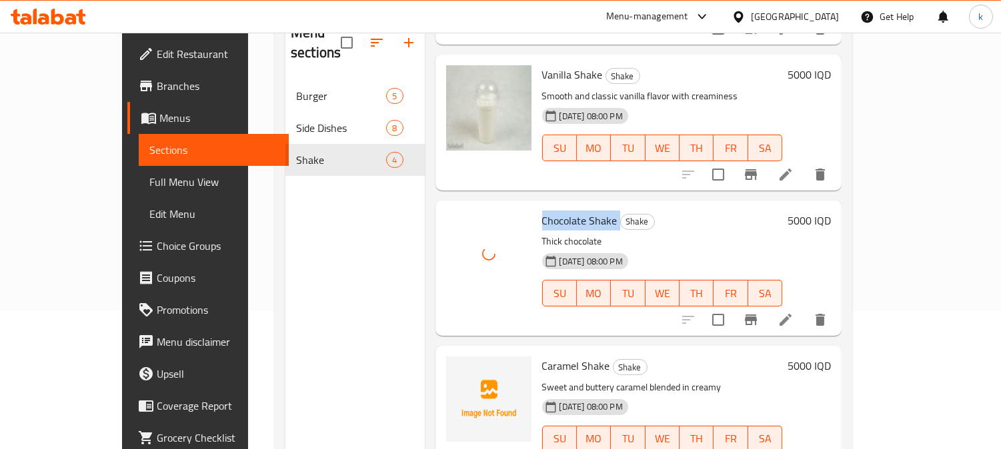
scroll to position [187, 0]
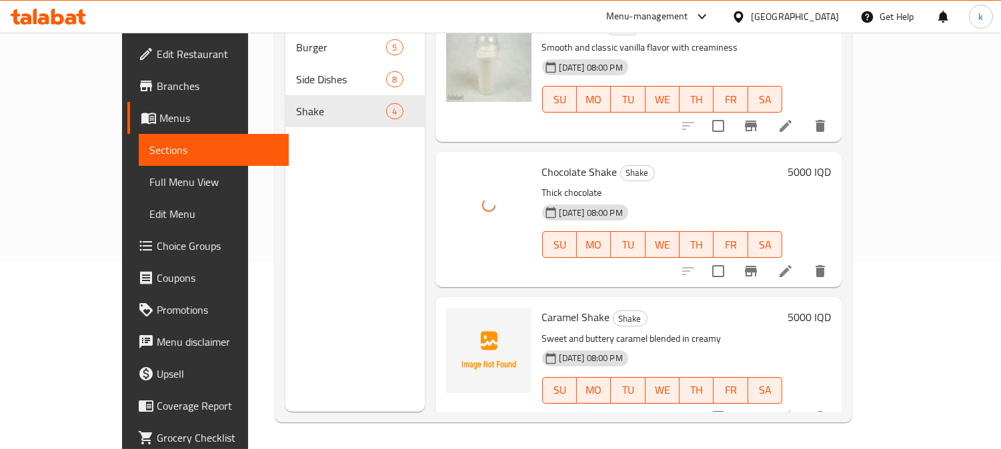
click at [542, 307] on span "Caramel Shake" at bounding box center [576, 317] width 68 height 20
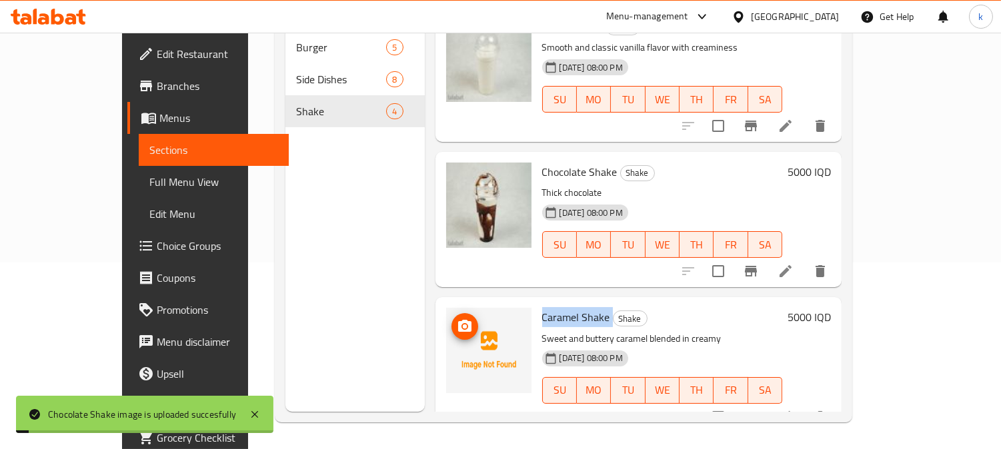
click at [462, 325] on circle "upload picture" at bounding box center [464, 327] width 4 height 4
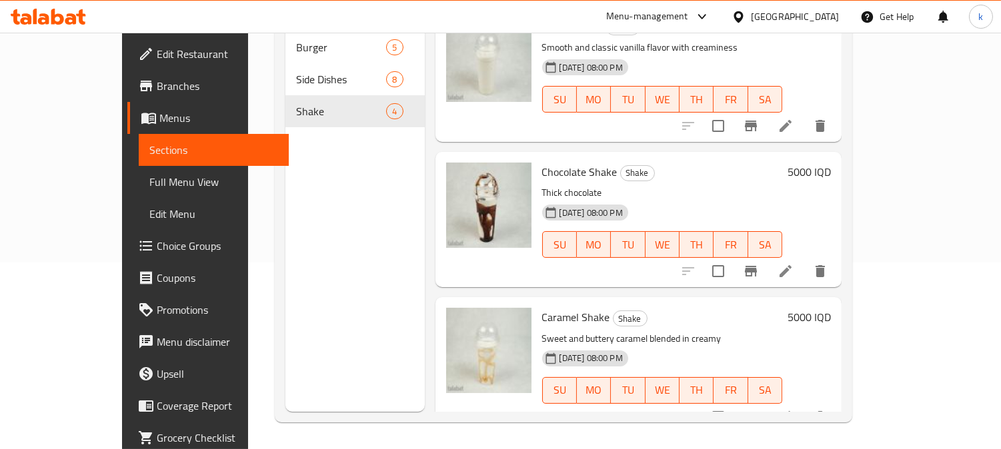
click at [296, 287] on div "Menu sections Burger 5 Side Dishes 8 Shake 4" at bounding box center [354, 187] width 139 height 449
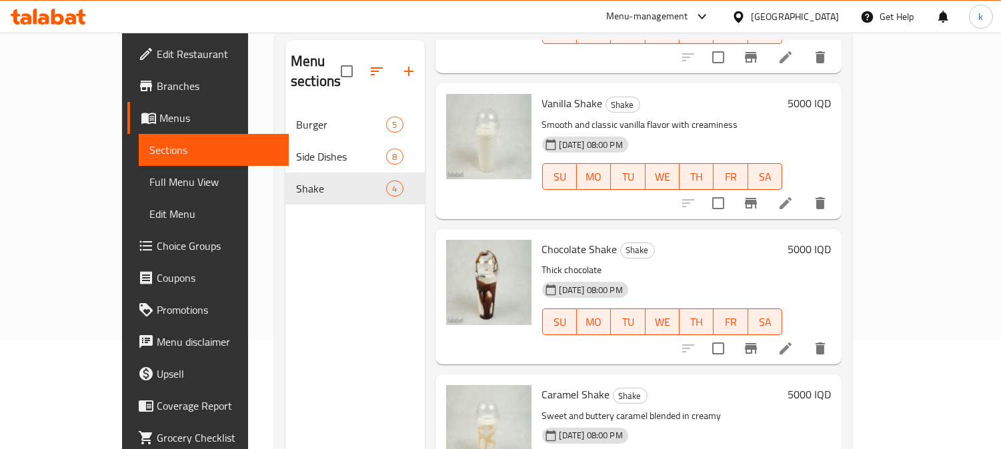
scroll to position [0, 0]
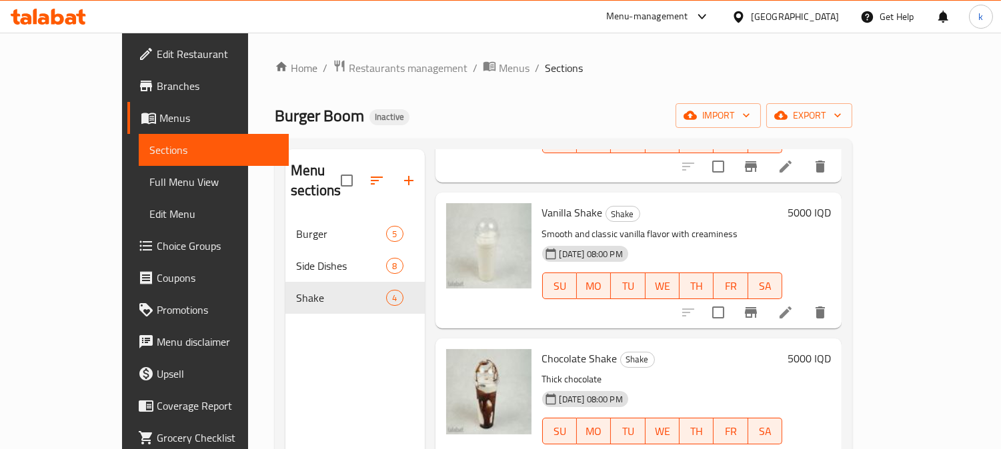
click at [157, 49] on span "Edit Restaurant" at bounding box center [218, 54] width 122 height 16
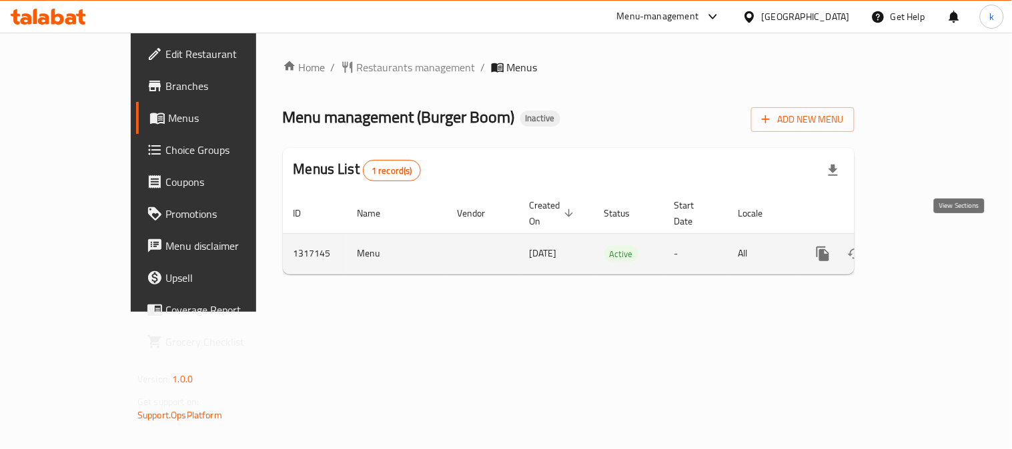
click at [935, 240] on link "enhanced table" at bounding box center [919, 254] width 32 height 32
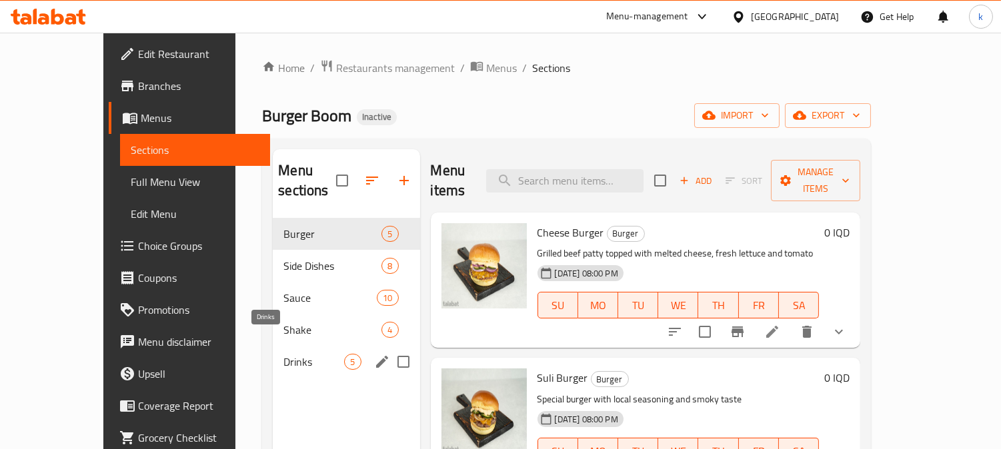
click at [283, 354] on span "Drinks" at bounding box center [313, 362] width 61 height 16
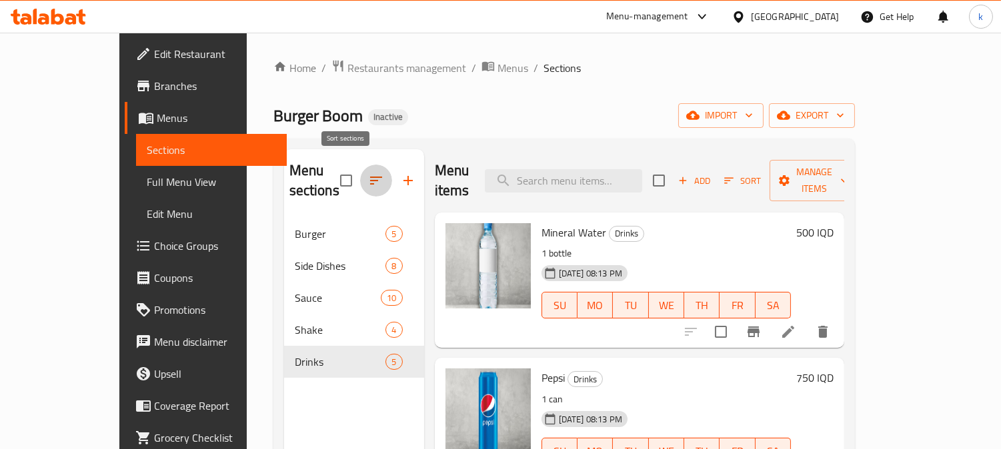
click at [360, 165] on button "button" at bounding box center [376, 181] width 32 height 32
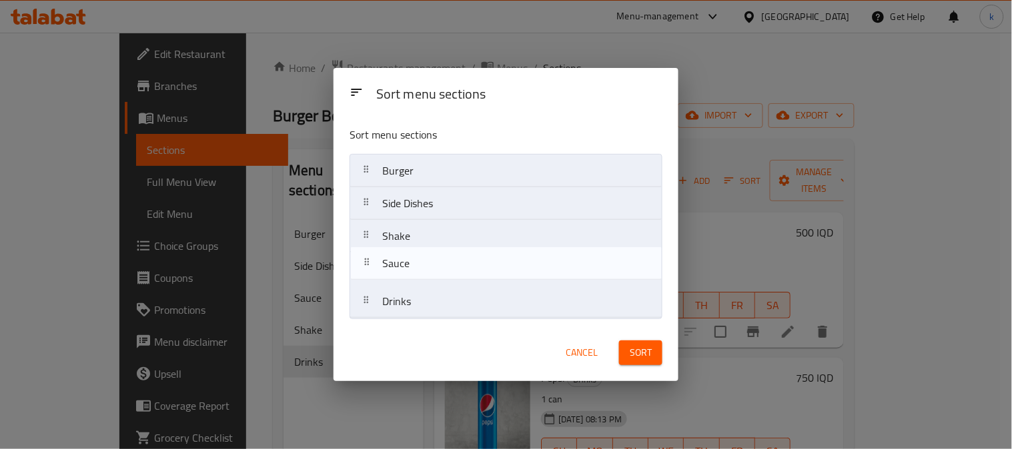
drag, startPoint x: 369, startPoint y: 247, endPoint x: 369, endPoint y: 283, distance: 36.0
click at [369, 283] on nav "Burger Side Dishes Sauce Shake Drinks" at bounding box center [505, 236] width 313 height 165
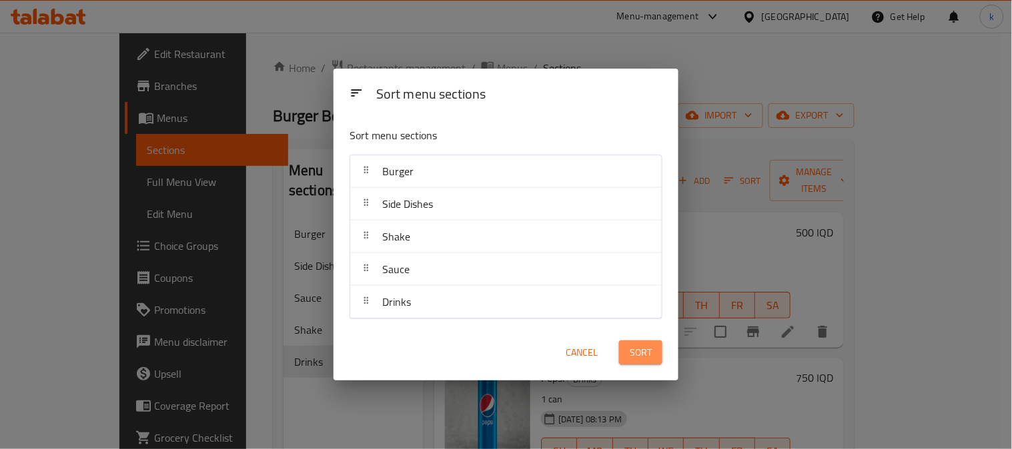
click at [644, 345] on span "Sort" at bounding box center [641, 353] width 22 height 17
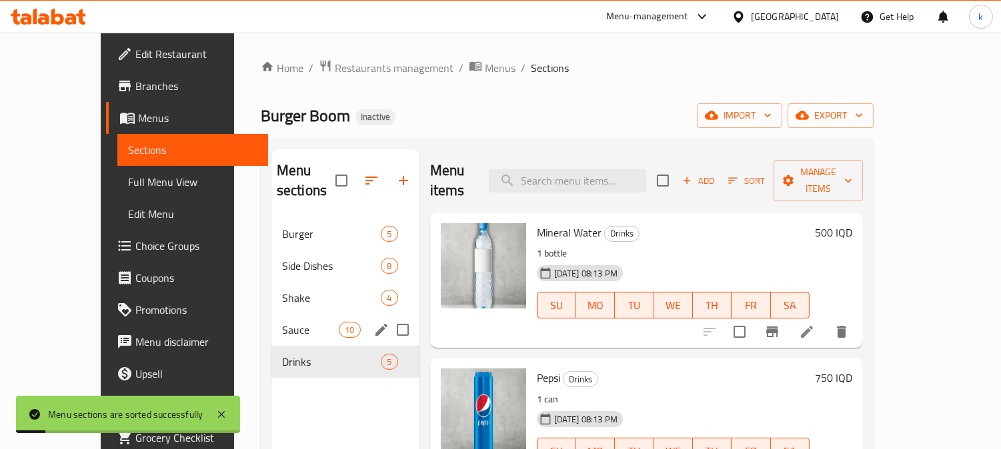
click at [282, 322] on span "Sauce" at bounding box center [310, 330] width 57 height 16
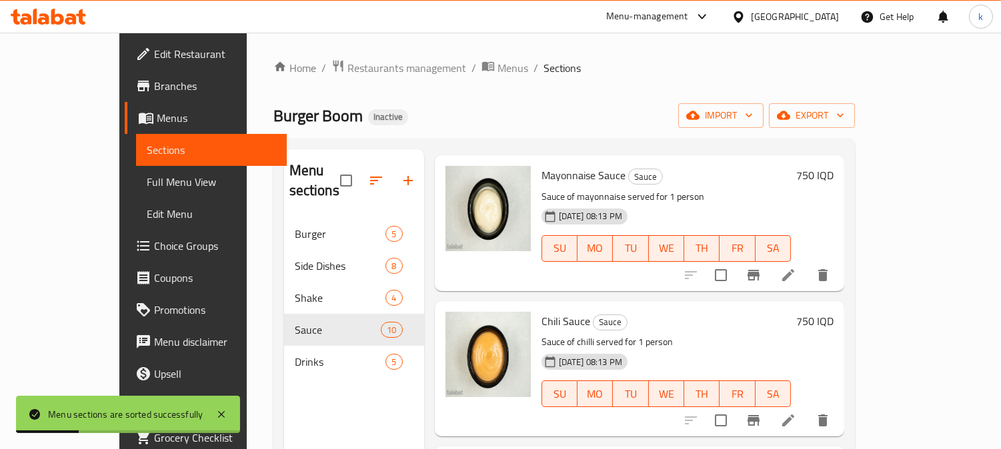
scroll to position [988, 0]
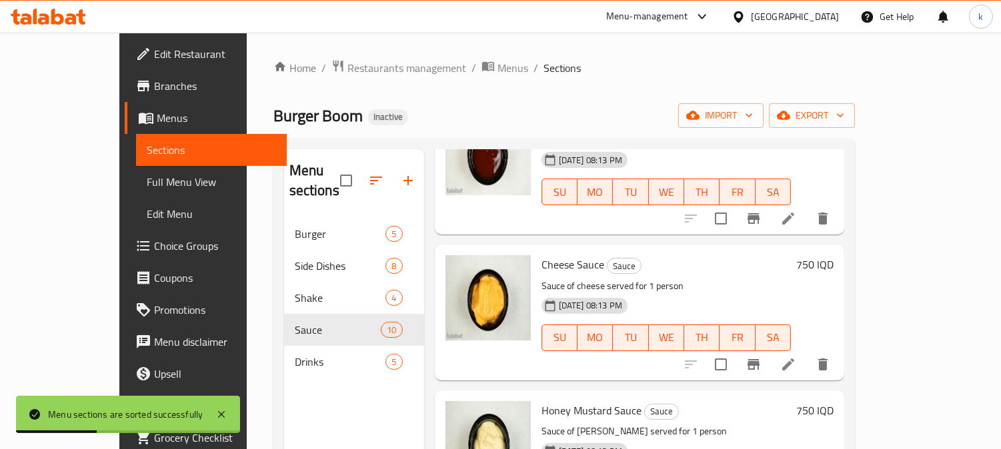
click at [147, 177] on span "Full Menu View" at bounding box center [211, 182] width 129 height 16
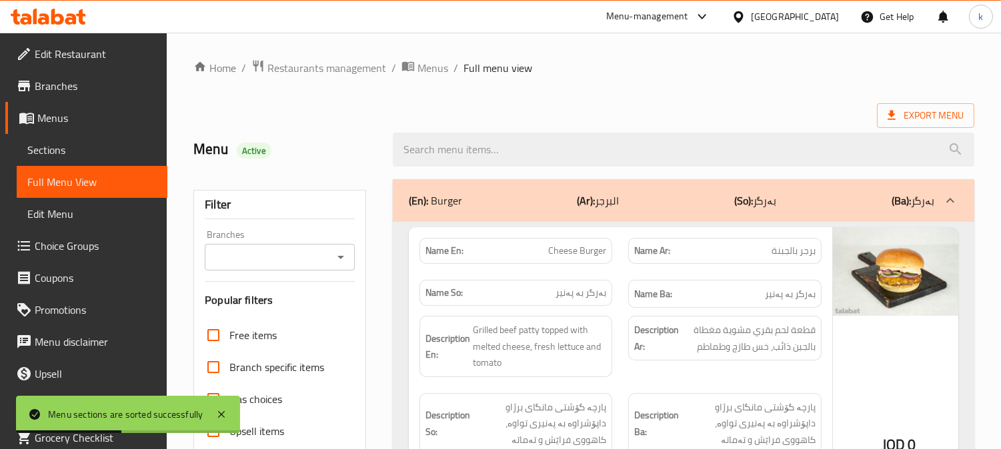
click at [293, 260] on input "Branches" at bounding box center [269, 257] width 120 height 19
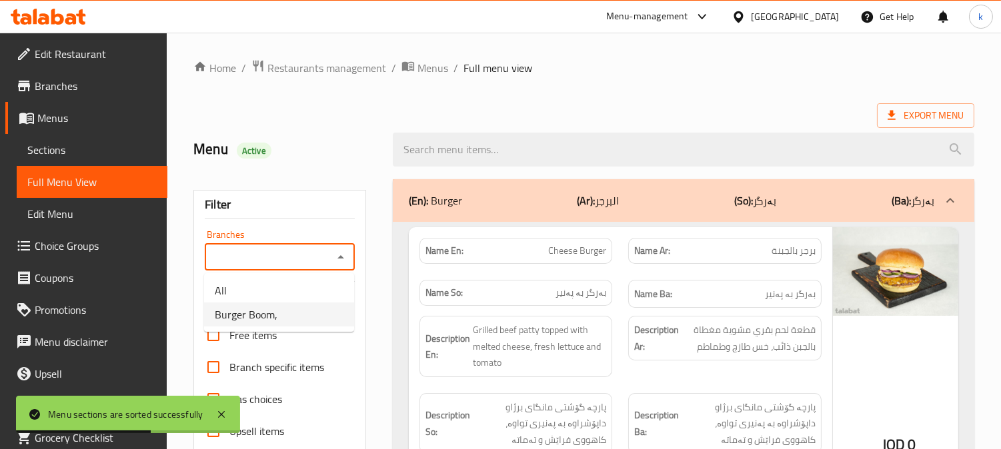
click at [297, 305] on li "Burger Boom," at bounding box center [279, 315] width 150 height 24
type input "Burger Boom,"
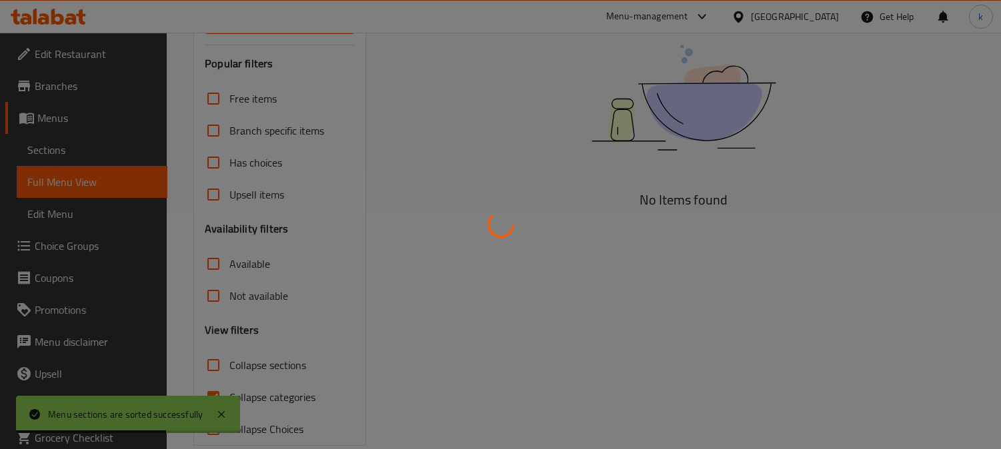
scroll to position [260, 0]
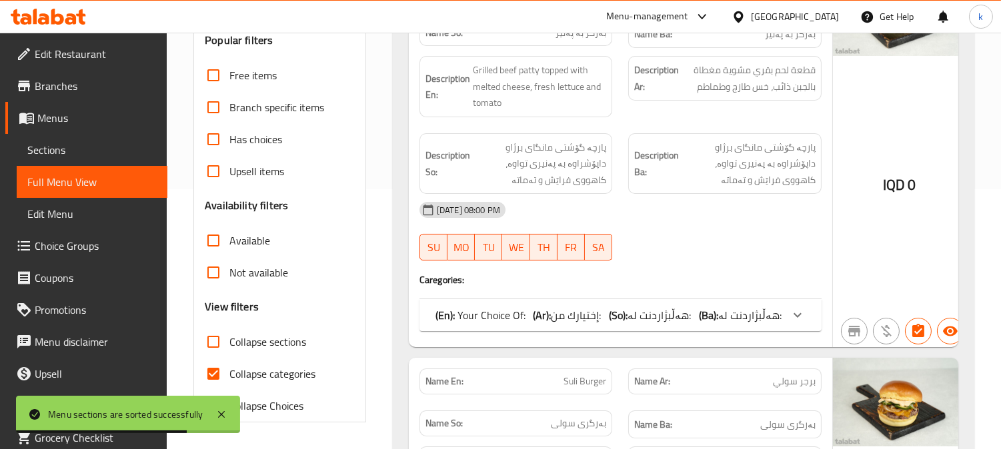
click at [207, 371] on input "Collapse categories" at bounding box center [213, 374] width 32 height 32
checkbox input "false"
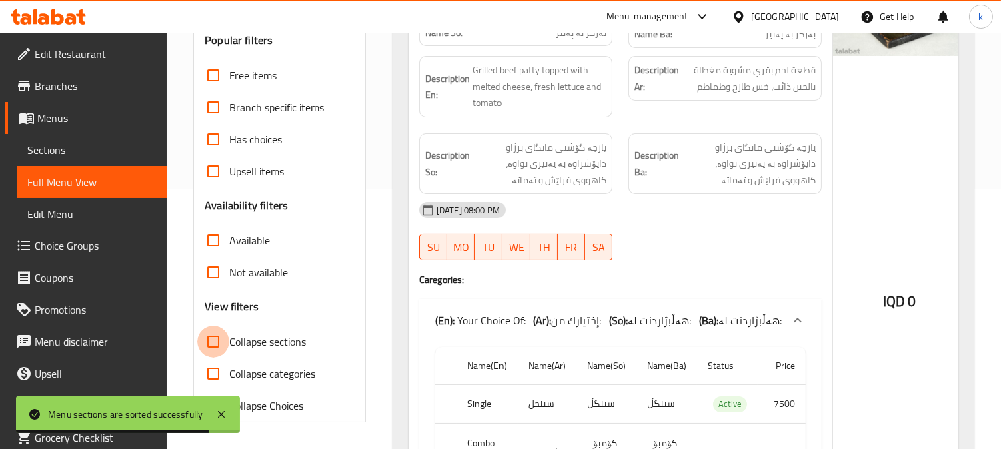
click at [215, 339] on input "Collapse sections" at bounding box center [213, 342] width 32 height 32
checkbox input "true"
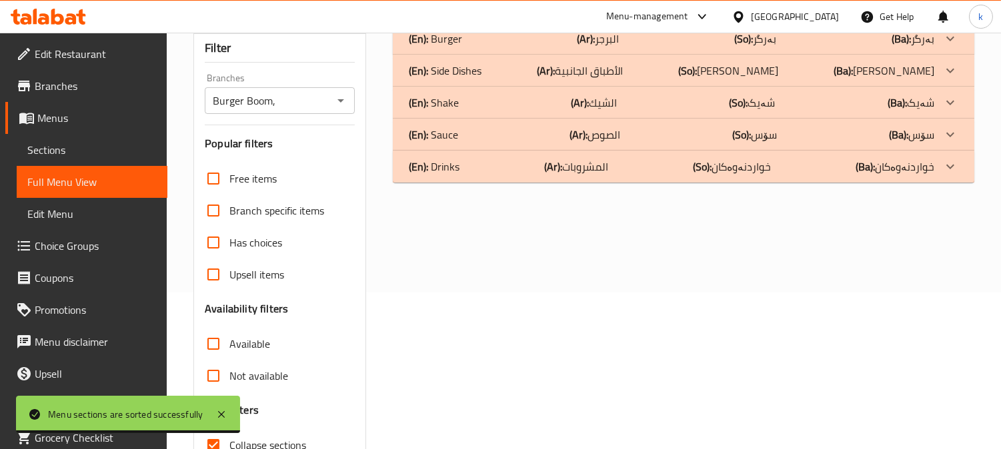
scroll to position [136, 0]
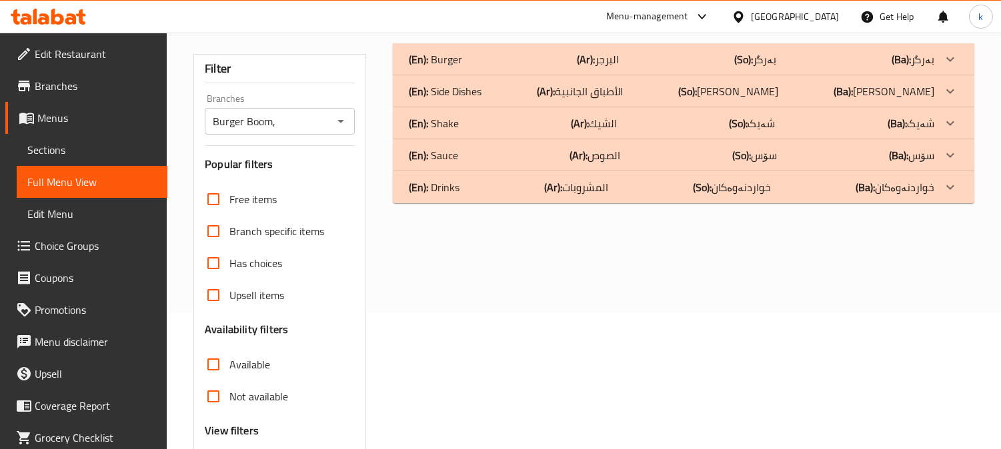
click at [599, 123] on p "(Ar): الشيك" at bounding box center [594, 123] width 46 height 16
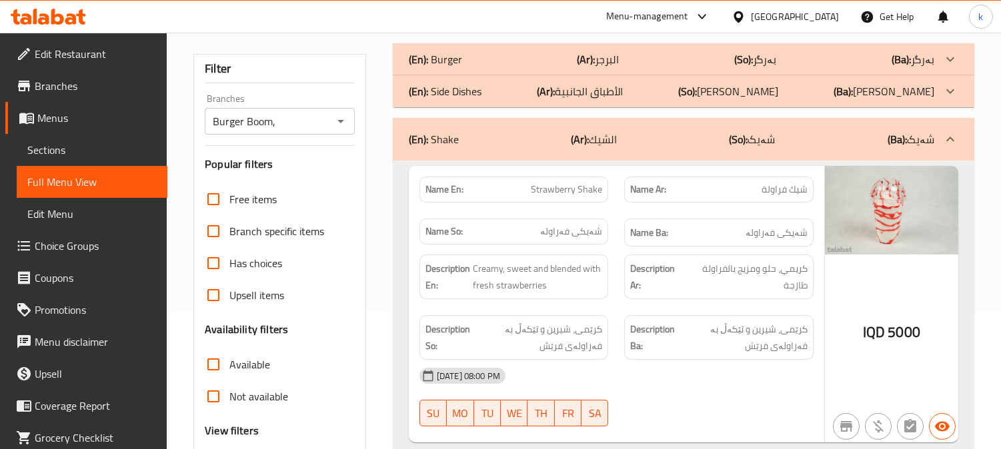
click at [586, 91] on p "(Ar): الأطباق الجانبية" at bounding box center [580, 91] width 86 height 16
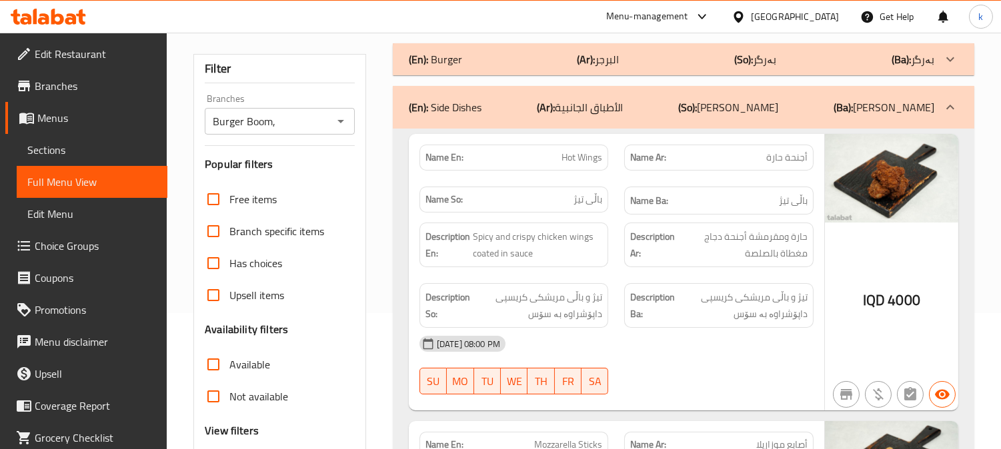
click at [582, 63] on b "(Ar):" at bounding box center [587, 59] width 18 height 20
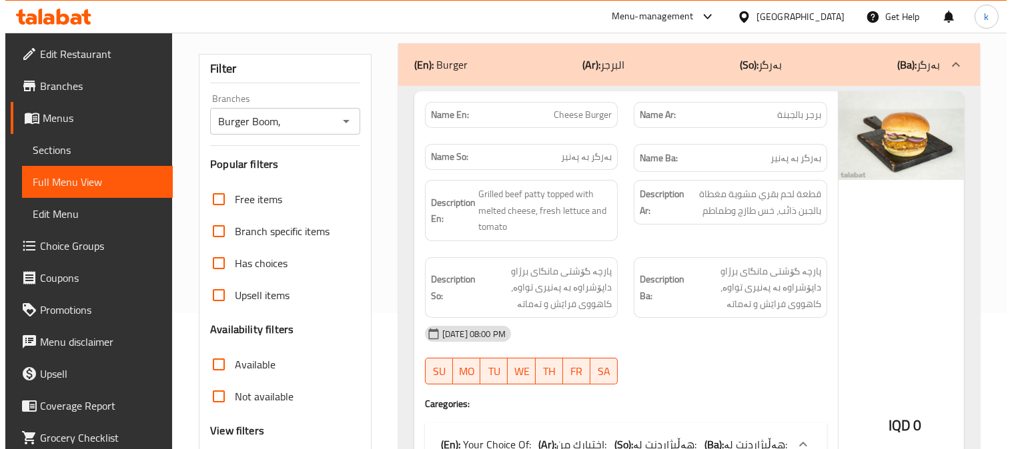
scroll to position [0, 0]
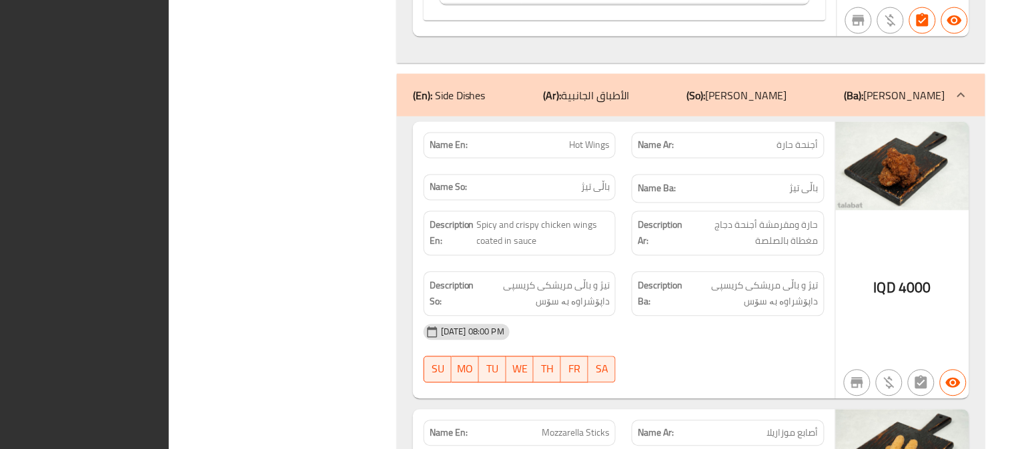
click at [720, 192] on h6 "Name Ba: باڵی تیژ" at bounding box center [728, 189] width 181 height 17
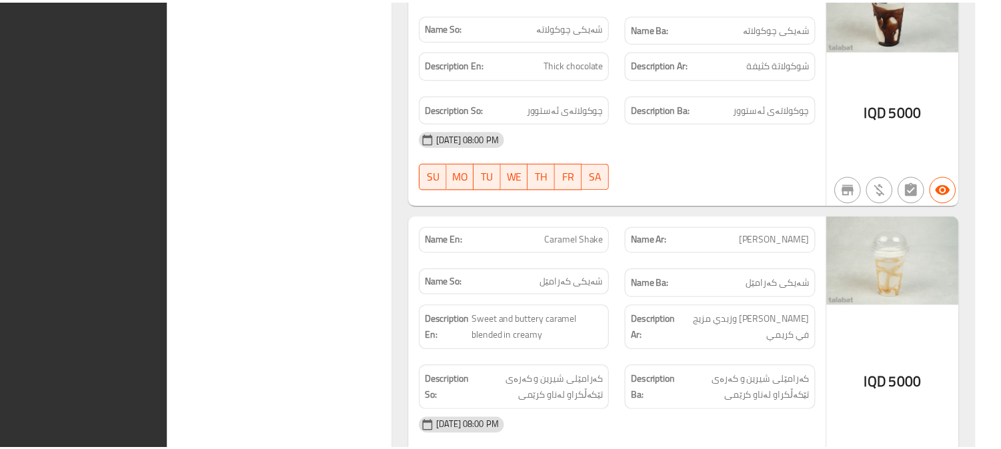
scroll to position [6774, 0]
